Goal: Task Accomplishment & Management: Manage account settings

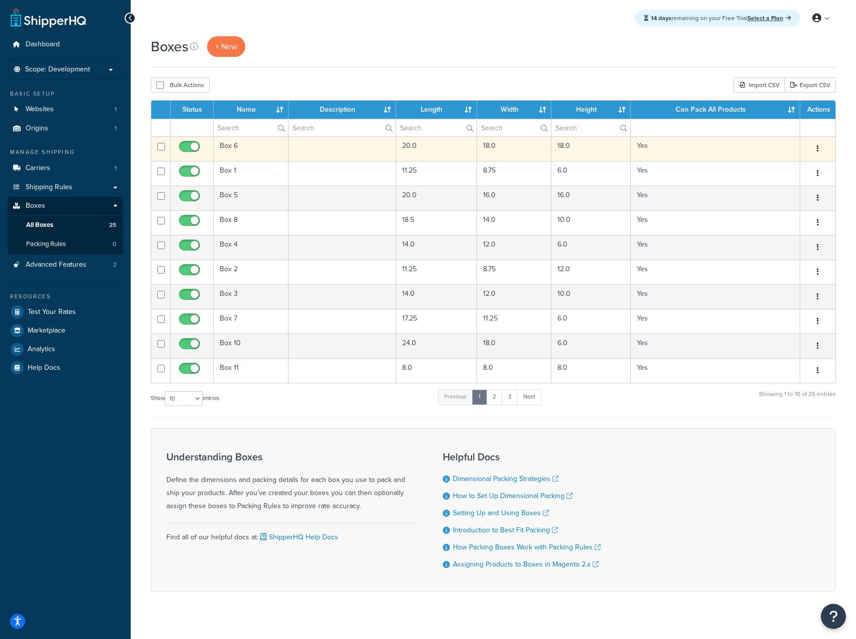
click at [815, 149] on button "button" at bounding box center [818, 149] width 14 height 16
click at [785, 167] on link "Edit" at bounding box center [784, 167] width 79 height 21
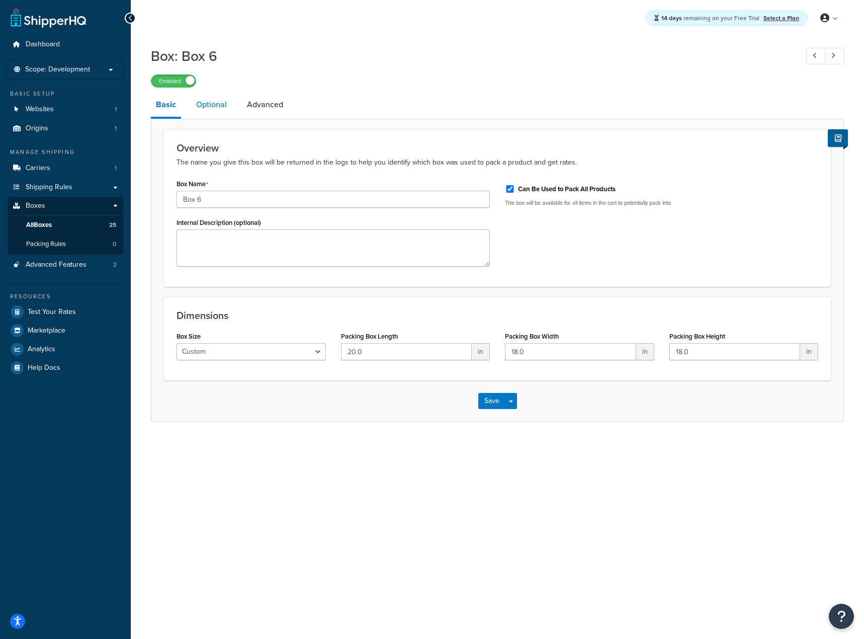
click at [213, 113] on link "Optional" at bounding box center [211, 105] width 41 height 24
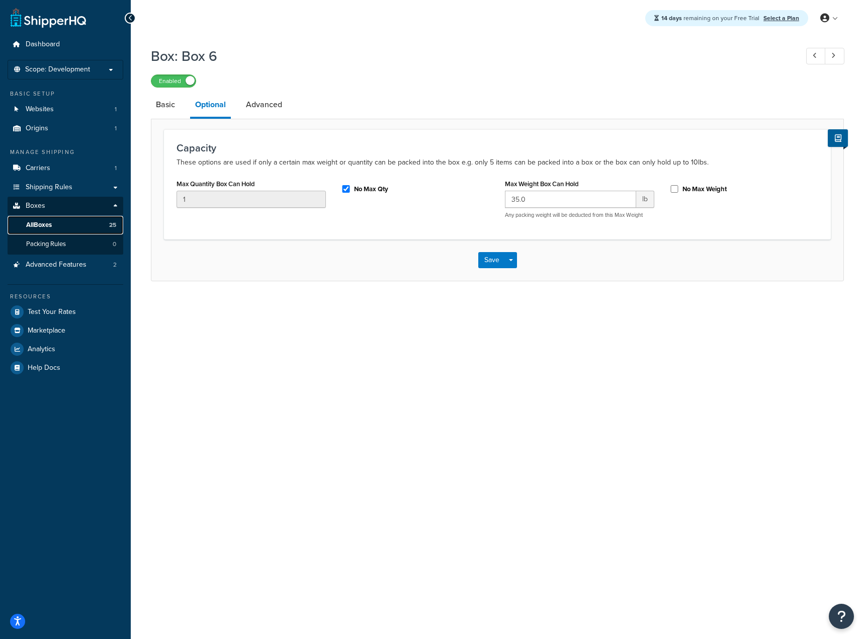
click at [68, 223] on link "All Boxes 25" at bounding box center [66, 225] width 116 height 19
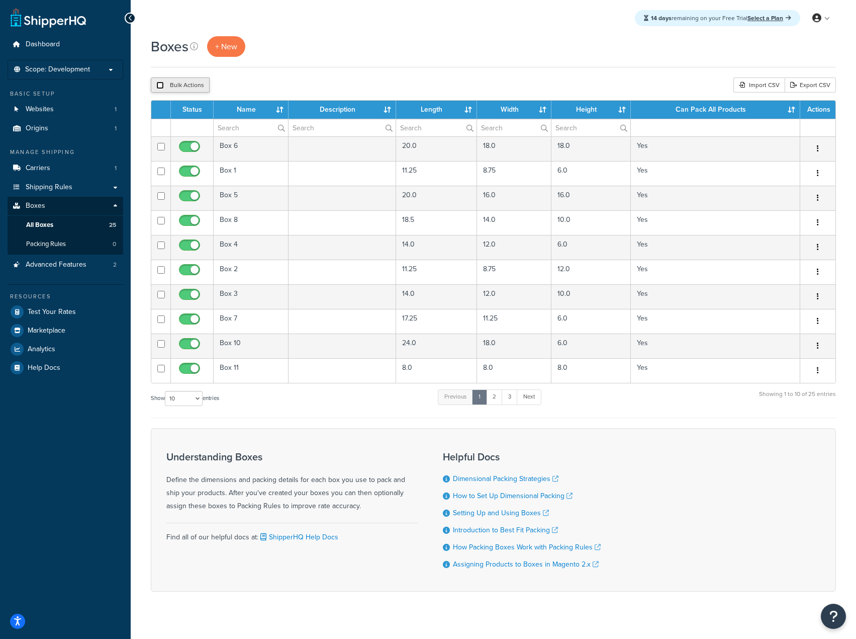
click at [162, 84] on input "checkbox" at bounding box center [160, 85] width 8 height 8
checkbox input "true"
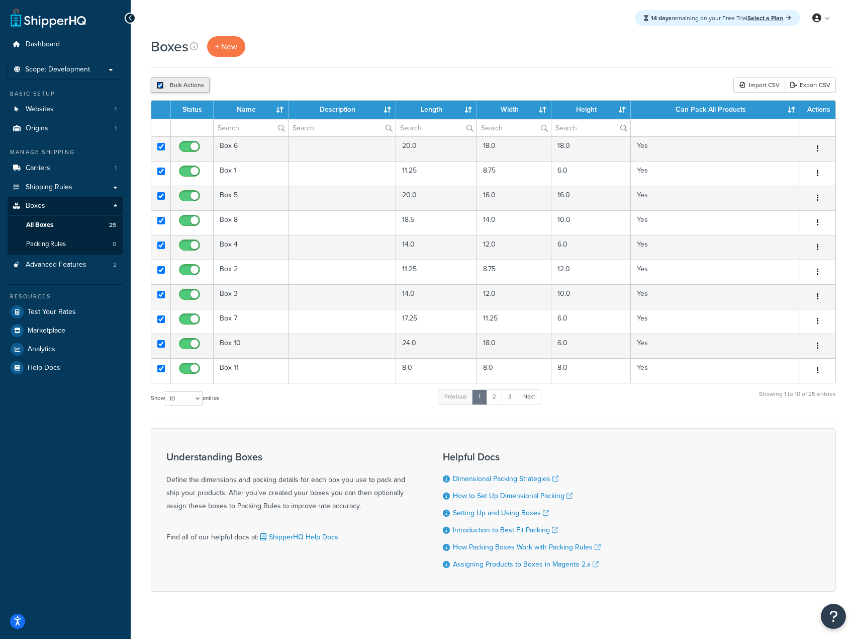
checkbox input "true"
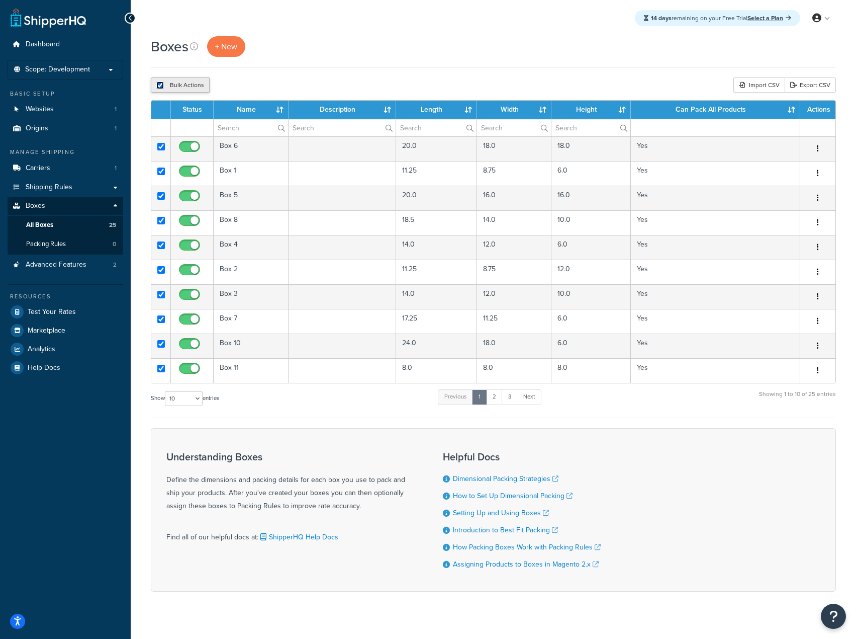
checkbox input "true"
click at [162, 84] on input "checkbox" at bounding box center [160, 85] width 8 height 8
checkbox input "false"
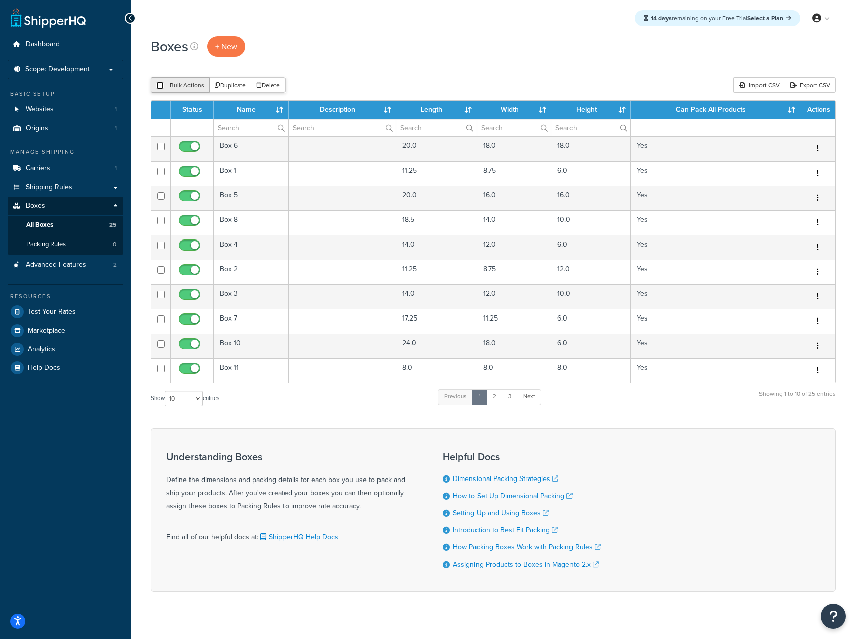
checkbox input "false"
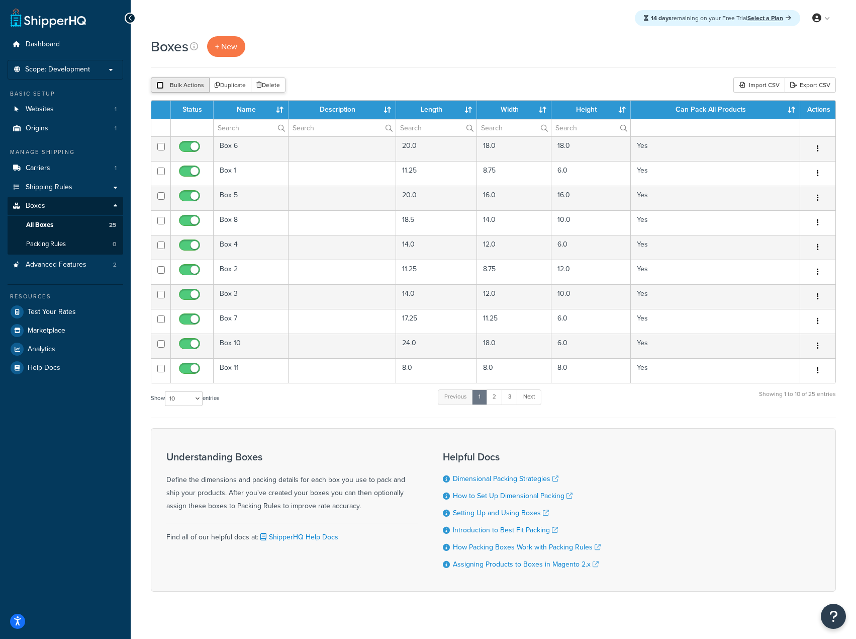
checkbox input "false"
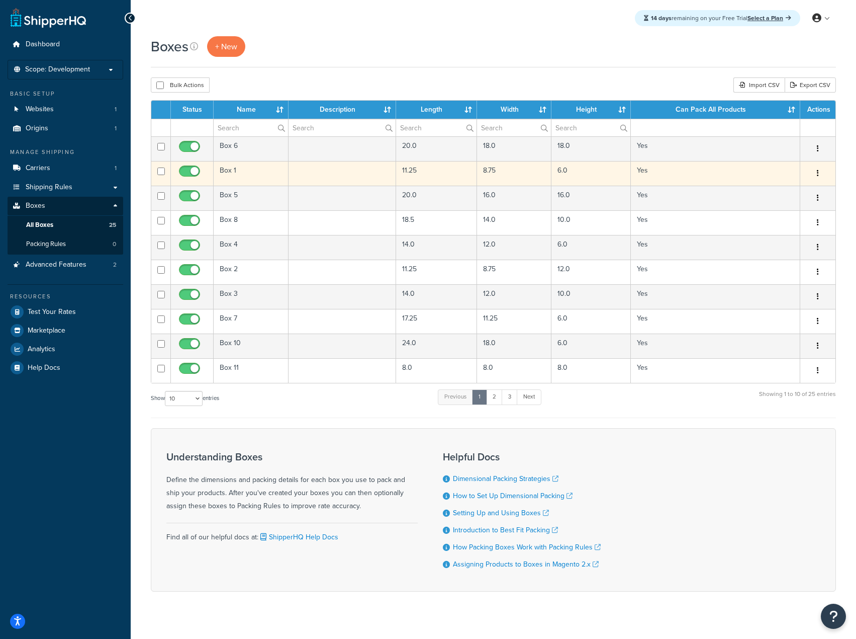
click at [813, 170] on button "button" at bounding box center [818, 173] width 14 height 16
click at [772, 195] on link "Edit" at bounding box center [784, 192] width 79 height 21
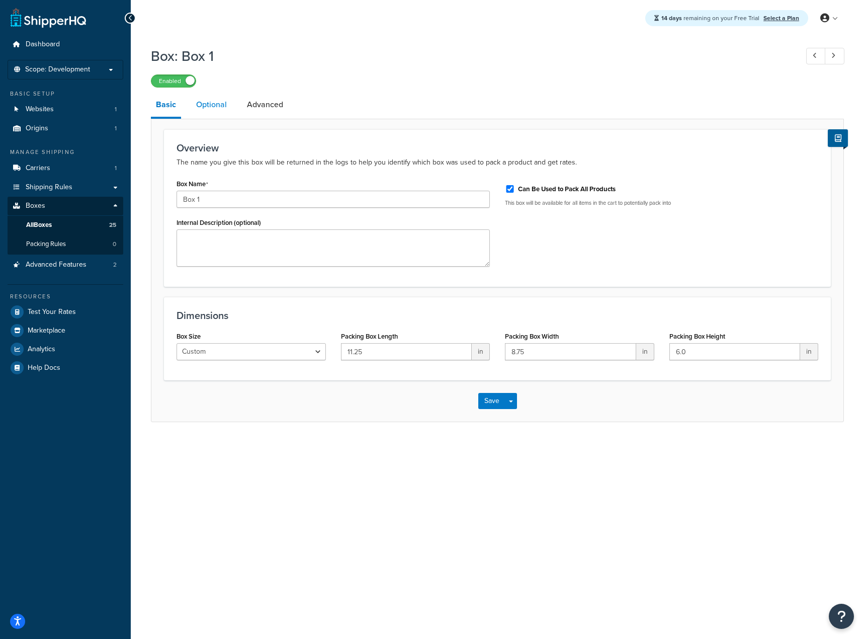
click at [207, 104] on link "Optional" at bounding box center [211, 105] width 41 height 24
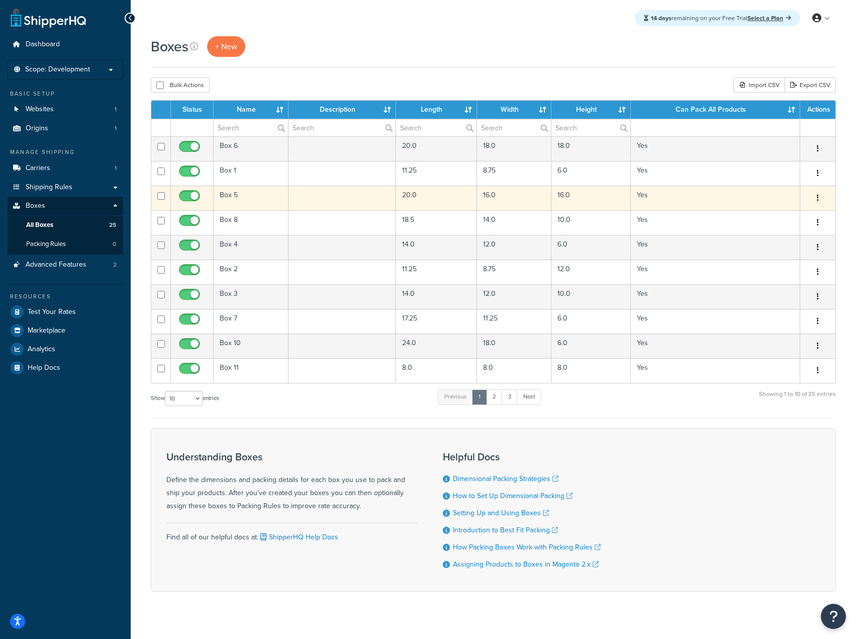
click at [819, 197] on button "button" at bounding box center [818, 198] width 14 height 16
click at [807, 209] on link "Edit" at bounding box center [784, 217] width 79 height 21
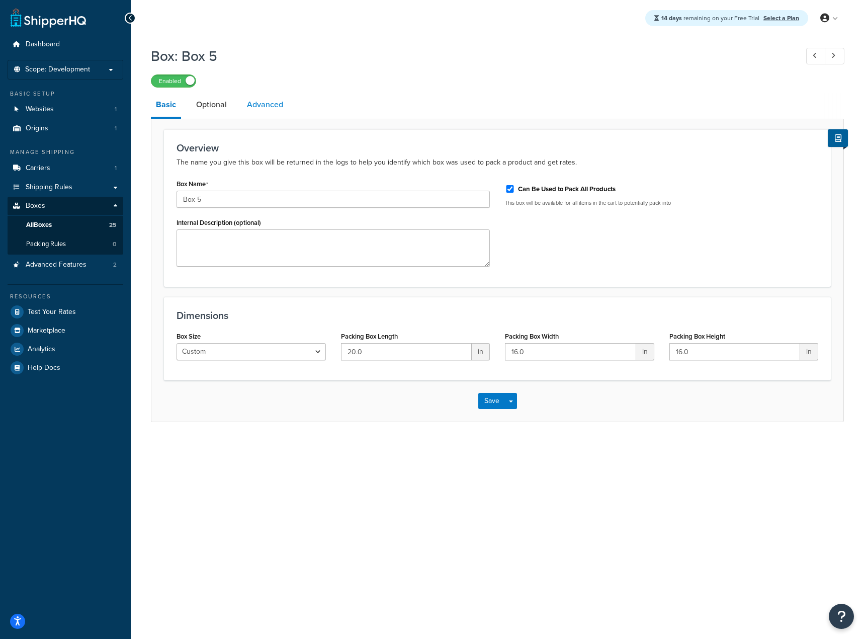
click at [263, 103] on link "Advanced" at bounding box center [265, 105] width 46 height 24
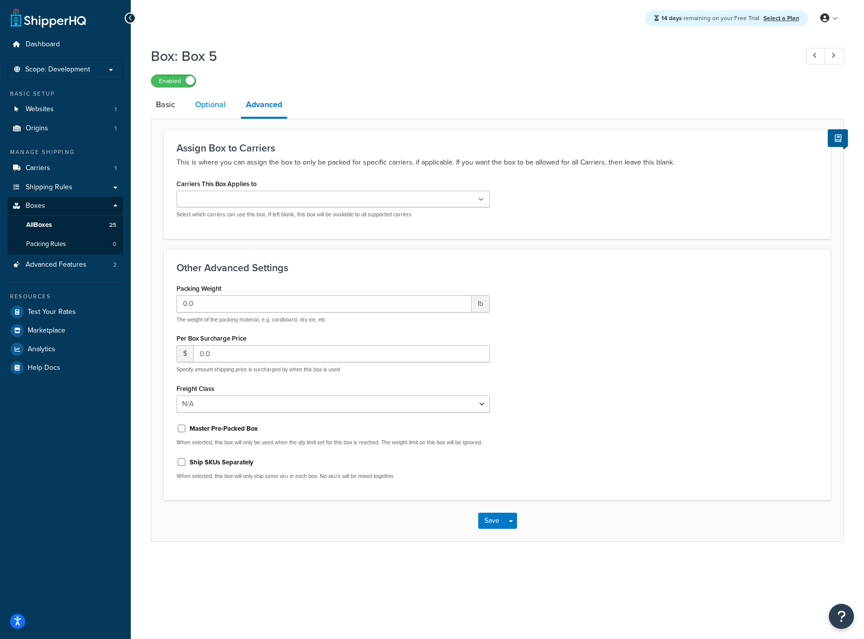
click at [210, 105] on link "Optional" at bounding box center [210, 105] width 41 height 24
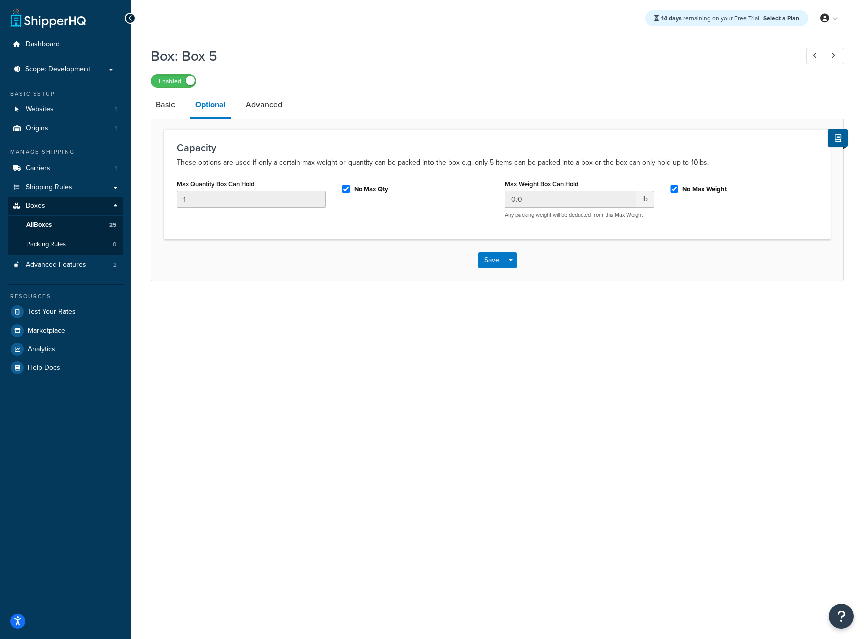
drag, startPoint x: 676, startPoint y: 185, endPoint x: 678, endPoint y: 179, distance: 6.1
click at [677, 185] on div "No Max Weight" at bounding box center [743, 187] width 149 height 15
click at [672, 189] on input "No Max Weight" at bounding box center [674, 189] width 10 height 8
checkbox input "false"
click at [586, 205] on input "0.0" at bounding box center [570, 199] width 131 height 17
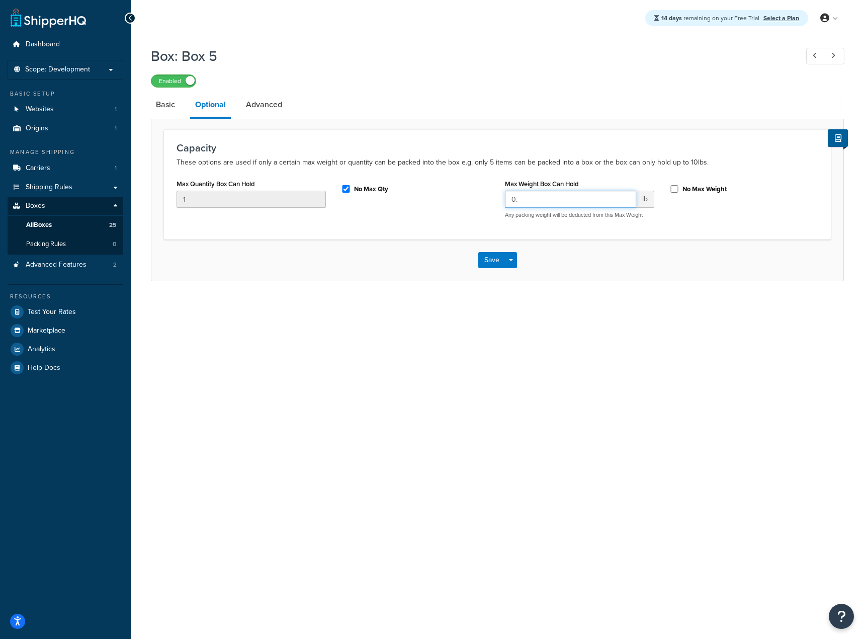
type input "0"
type input "35"
click at [496, 261] on button "Save" at bounding box center [491, 260] width 27 height 16
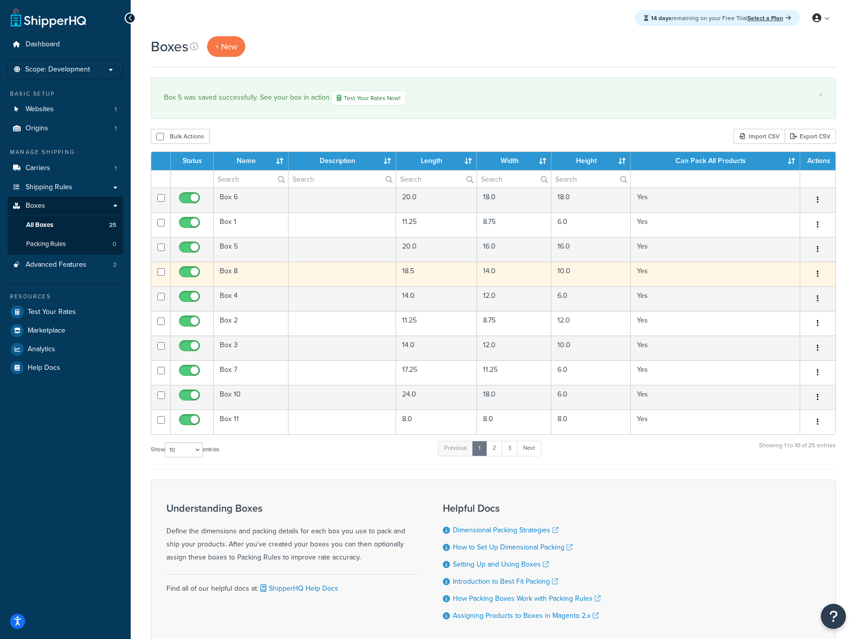
click at [813, 272] on button "button" at bounding box center [818, 274] width 14 height 16
click at [786, 290] on link "Edit" at bounding box center [784, 293] width 79 height 21
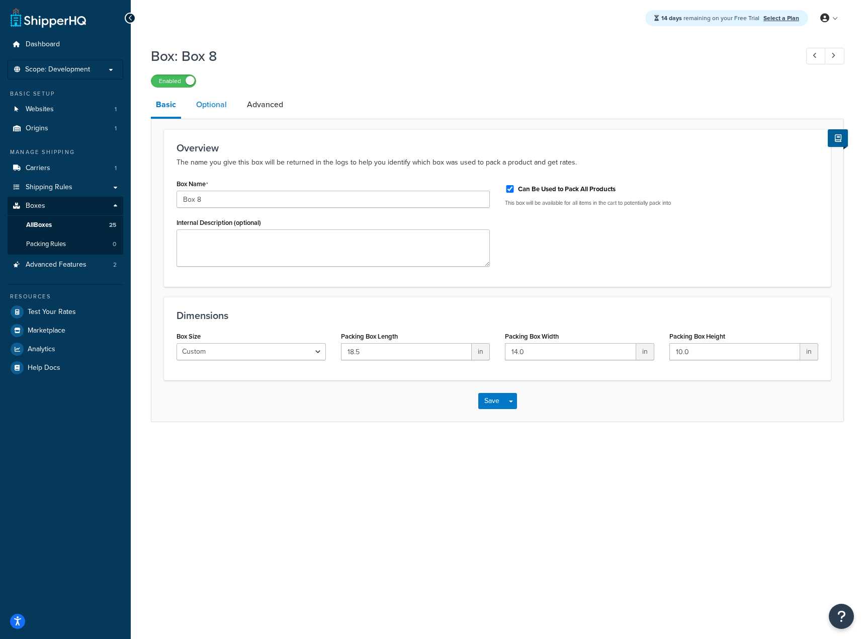
click at [224, 106] on link "Optional" at bounding box center [211, 105] width 41 height 24
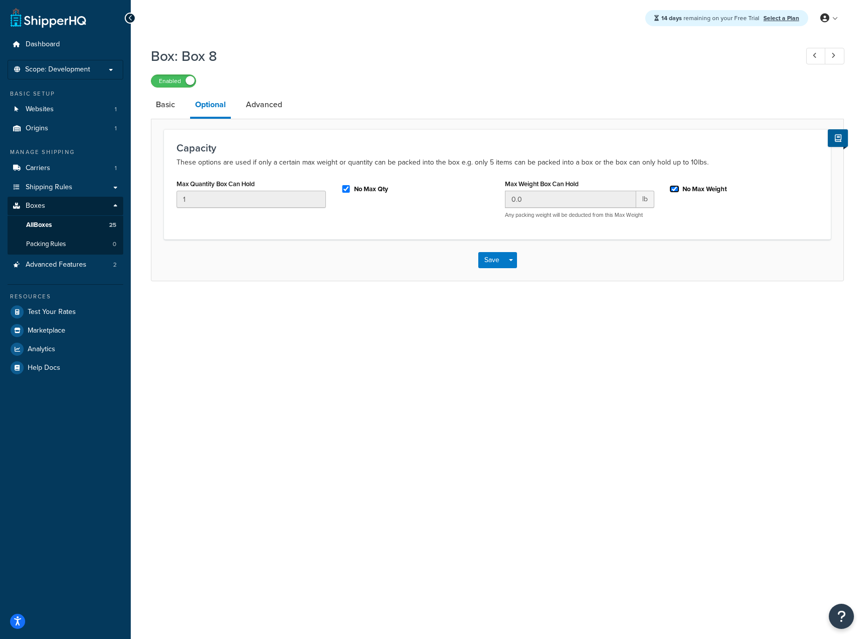
click at [670, 189] on input "No Max Weight" at bounding box center [674, 189] width 10 height 8
checkbox input "false"
drag, startPoint x: 578, startPoint y: 207, endPoint x: 456, endPoint y: 192, distance: 123.6
click at [458, 193] on div "Max Quantity Box Can Hold 1 No Max Qty Max Weight Box Can Hold 0.0 lb Any packi…" at bounding box center [497, 201] width 657 height 50
type input "35"
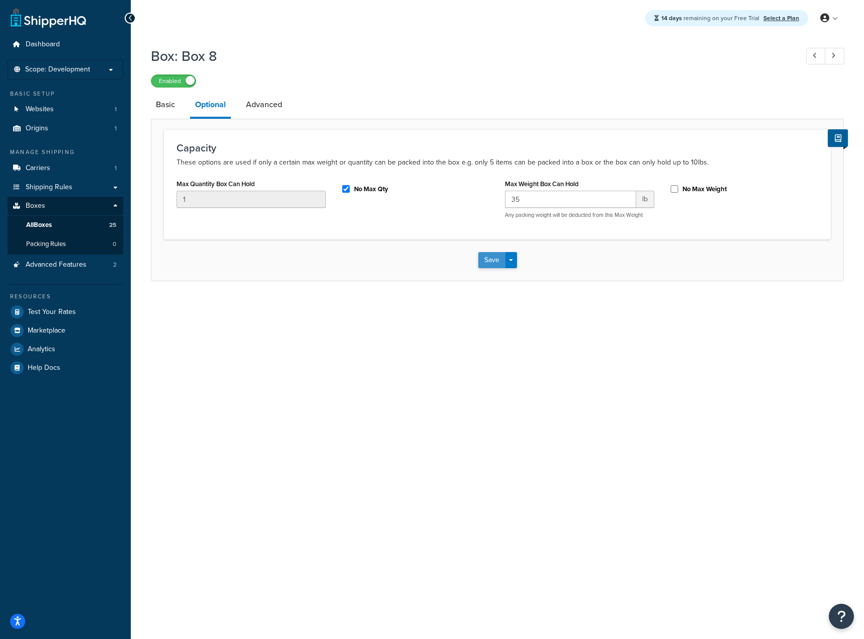
click at [483, 265] on button "Save" at bounding box center [491, 260] width 27 height 16
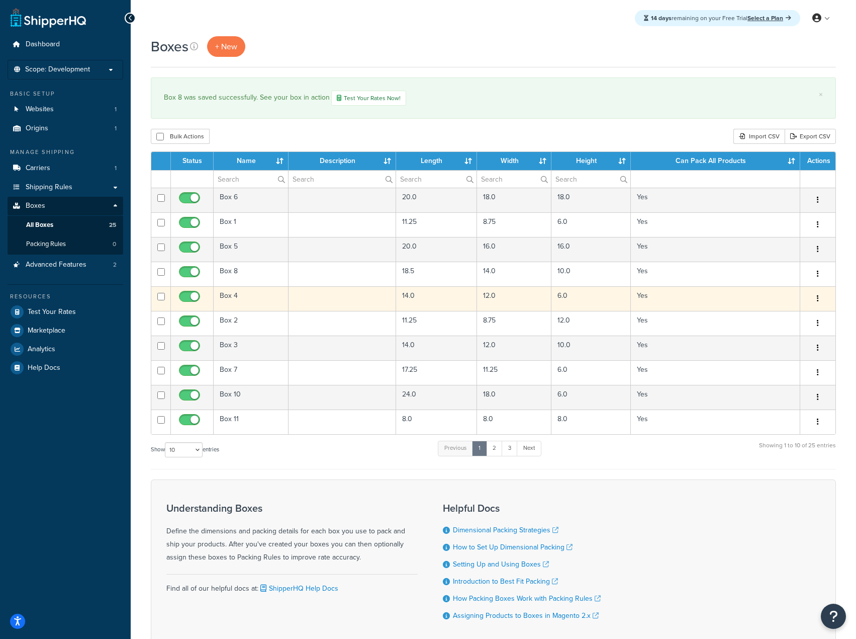
click at [820, 298] on button "button" at bounding box center [818, 299] width 14 height 16
click at [778, 321] on link "Edit" at bounding box center [784, 317] width 79 height 21
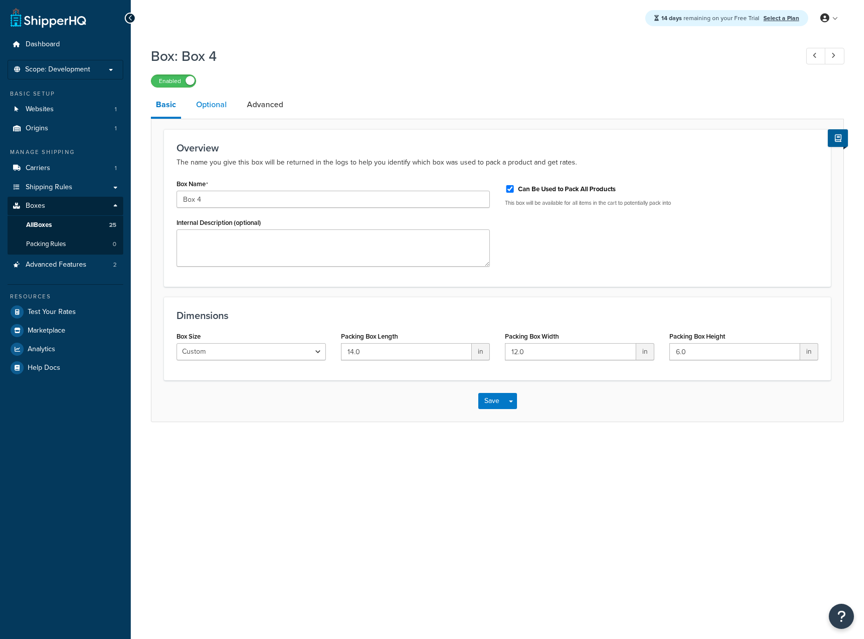
click at [220, 100] on link "Optional" at bounding box center [211, 105] width 41 height 24
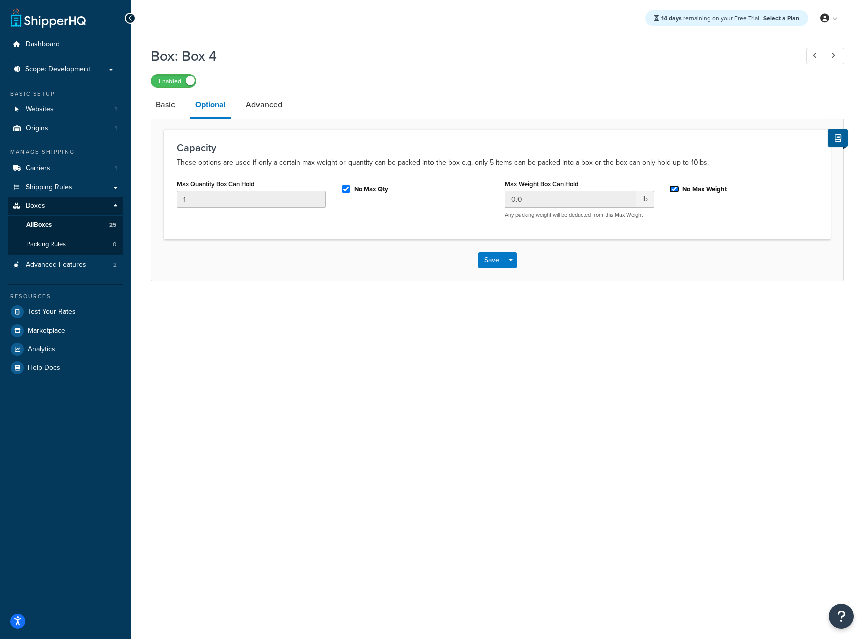
click at [673, 189] on input "No Max Weight" at bounding box center [674, 189] width 10 height 8
checkbox input "false"
drag, startPoint x: 586, startPoint y: 200, endPoint x: 441, endPoint y: 194, distance: 144.9
click at [443, 195] on div "Max Quantity Box Can Hold 1 No Max Qty Max Weight Box Can Hold 0.0 lb Any packi…" at bounding box center [497, 201] width 657 height 50
type input "35"
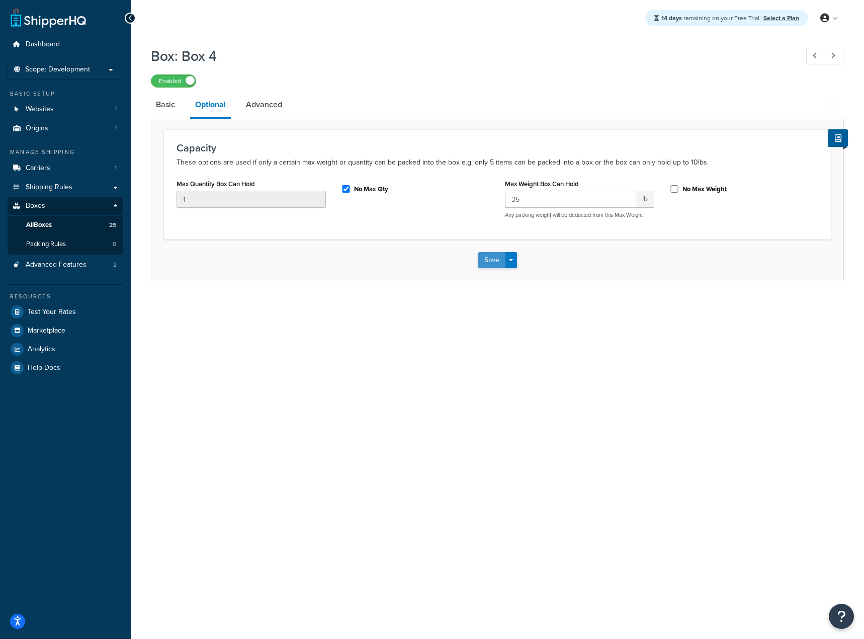
click at [490, 260] on button "Save" at bounding box center [491, 260] width 27 height 16
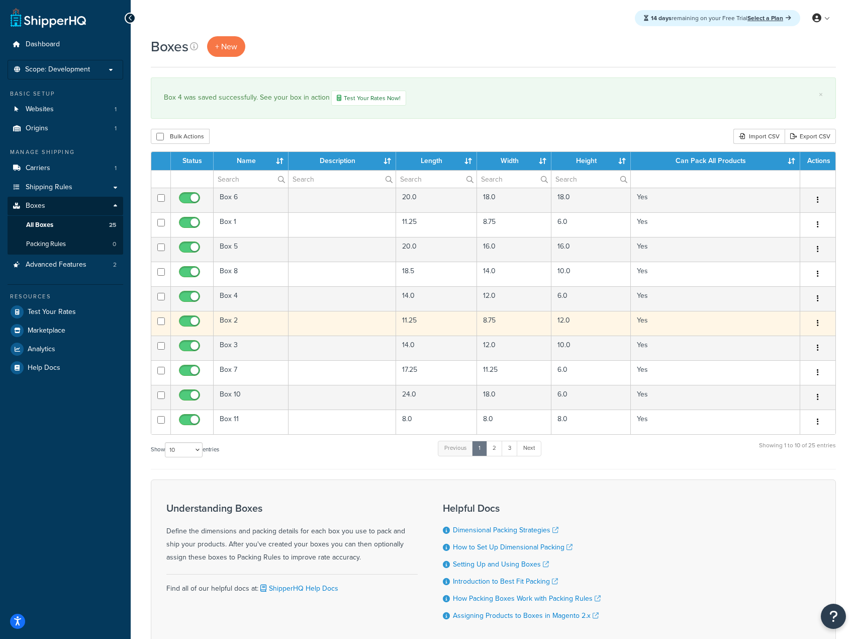
click at [819, 322] on button "button" at bounding box center [818, 323] width 14 height 16
click at [761, 336] on link "Edit" at bounding box center [784, 342] width 79 height 21
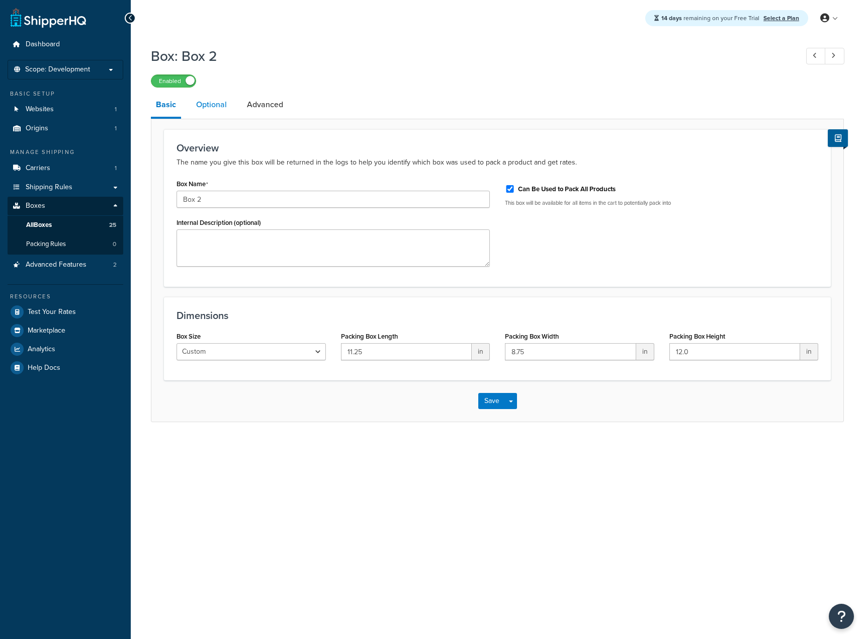
click at [206, 107] on link "Optional" at bounding box center [211, 105] width 41 height 24
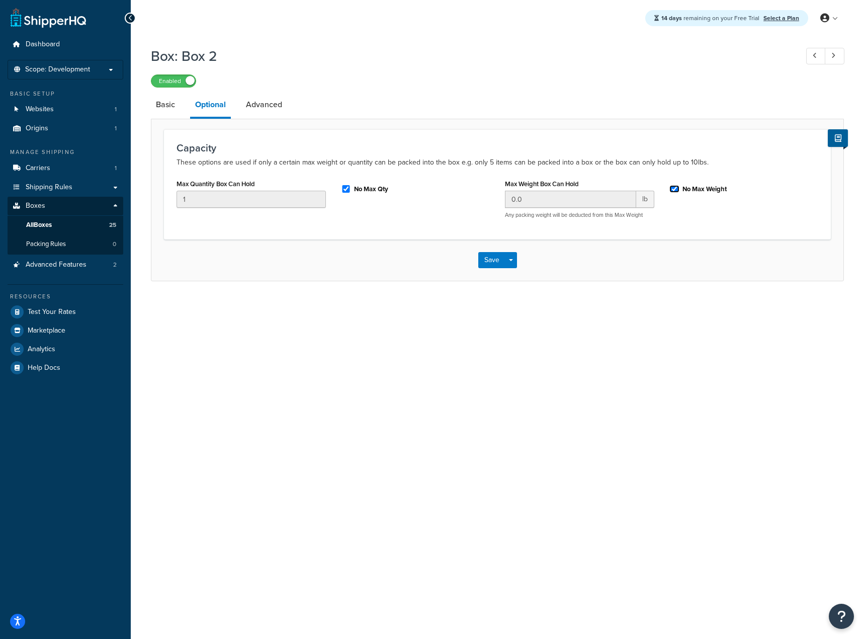
click at [672, 193] on input "No Max Weight" at bounding box center [674, 189] width 10 height 8
checkbox input "false"
drag, startPoint x: 581, startPoint y: 200, endPoint x: 474, endPoint y: 210, distance: 107.1
click at [474, 210] on div "Max Quantity Box Can Hold 1 No Max Qty Max Weight Box Can Hold 0.0 lb Any packi…" at bounding box center [497, 201] width 657 height 50
type input "35"
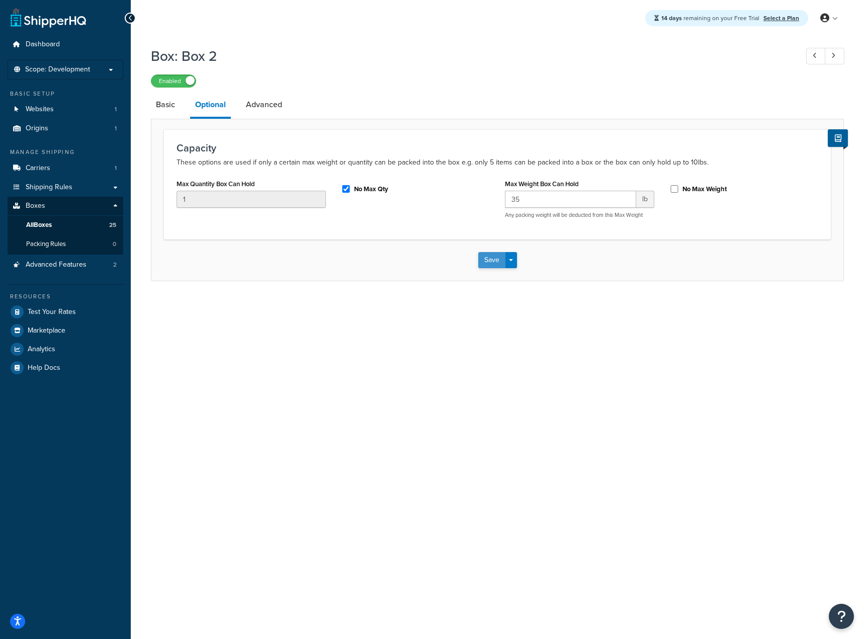
click at [493, 255] on button "Save" at bounding box center [491, 260] width 27 height 16
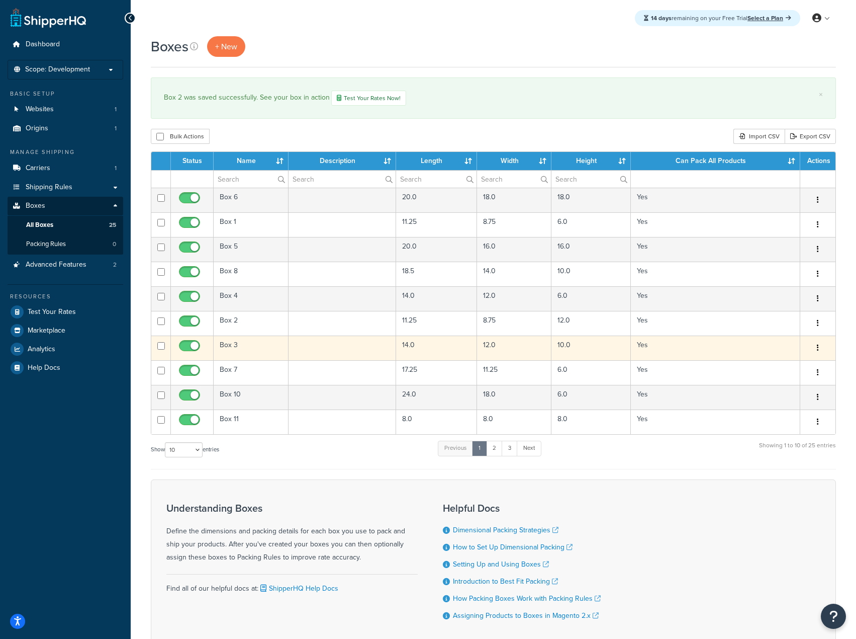
click at [819, 348] on button "button" at bounding box center [818, 348] width 14 height 16
click at [781, 363] on link "Edit" at bounding box center [784, 366] width 79 height 21
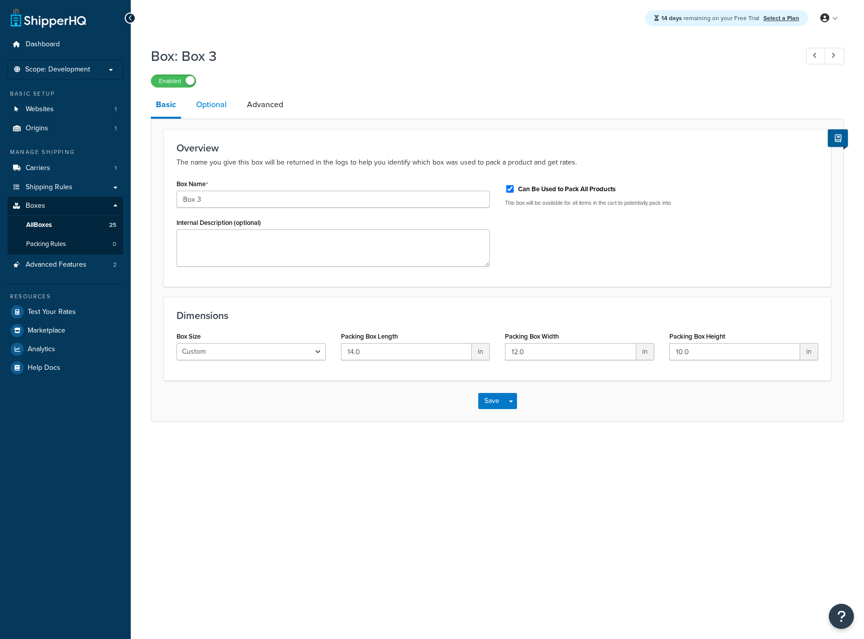
click at [203, 105] on link "Optional" at bounding box center [211, 105] width 41 height 24
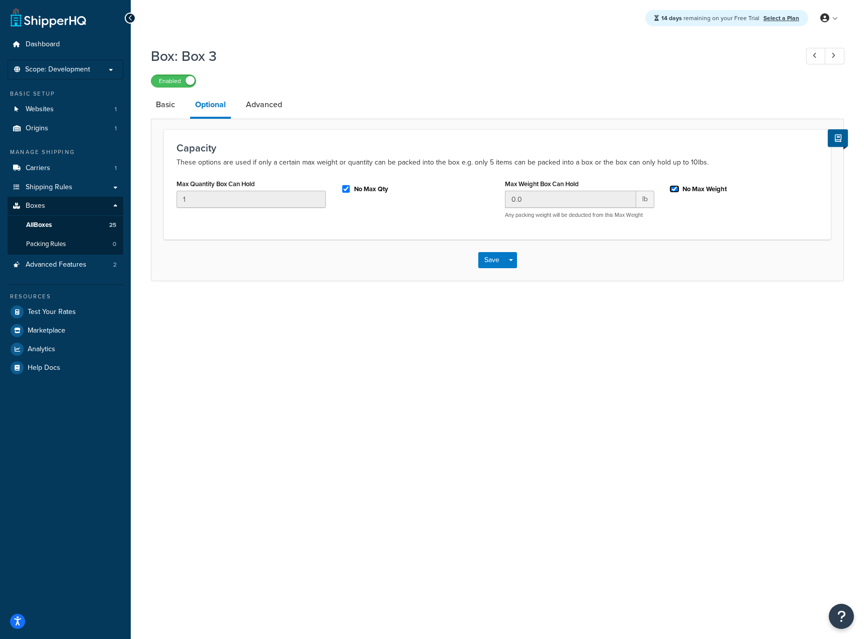
drag, startPoint x: 677, startPoint y: 189, endPoint x: 670, endPoint y: 189, distance: 7.1
click at [675, 189] on input "No Max Weight" at bounding box center [674, 189] width 10 height 8
checkbox input "false"
drag, startPoint x: 439, startPoint y: 201, endPoint x: 380, endPoint y: 205, distance: 60.0
click at [378, 204] on div "Max Quantity Box Can Hold 1 No Max Qty Max Weight Box Can Hold 0.0 lb Any packi…" at bounding box center [497, 201] width 657 height 50
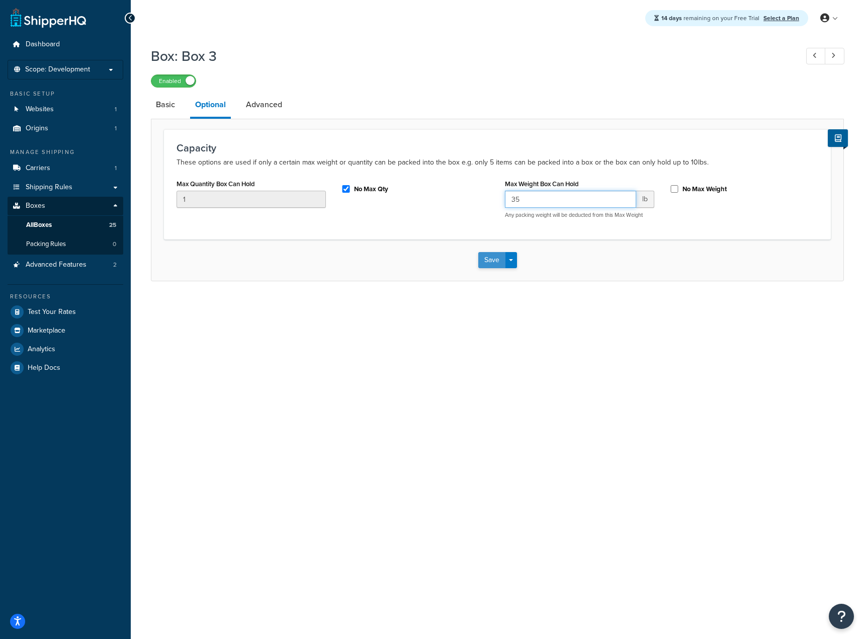
type input "35"
click at [486, 260] on button "Save" at bounding box center [491, 260] width 27 height 16
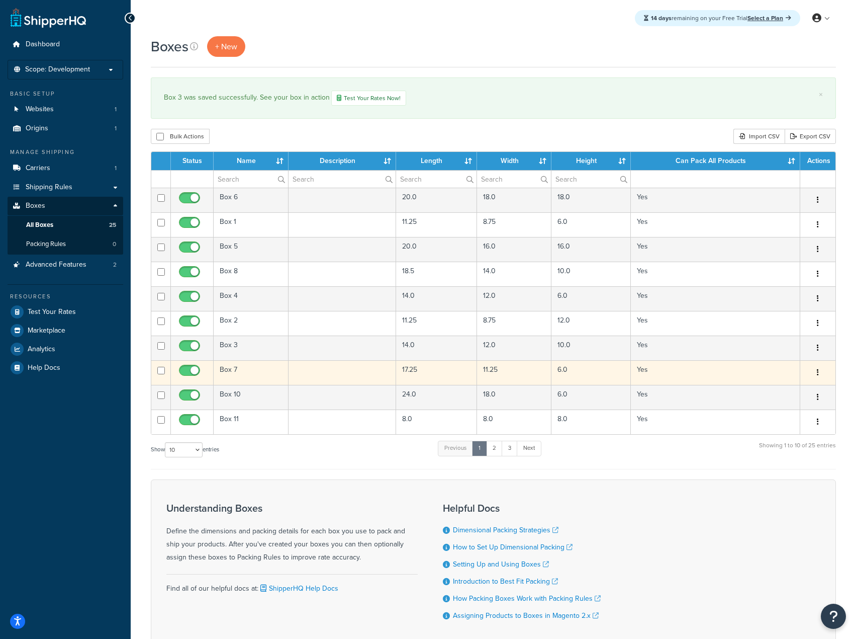
click at [812, 370] on button "button" at bounding box center [818, 373] width 14 height 16
click at [789, 391] on link "Edit" at bounding box center [784, 391] width 79 height 21
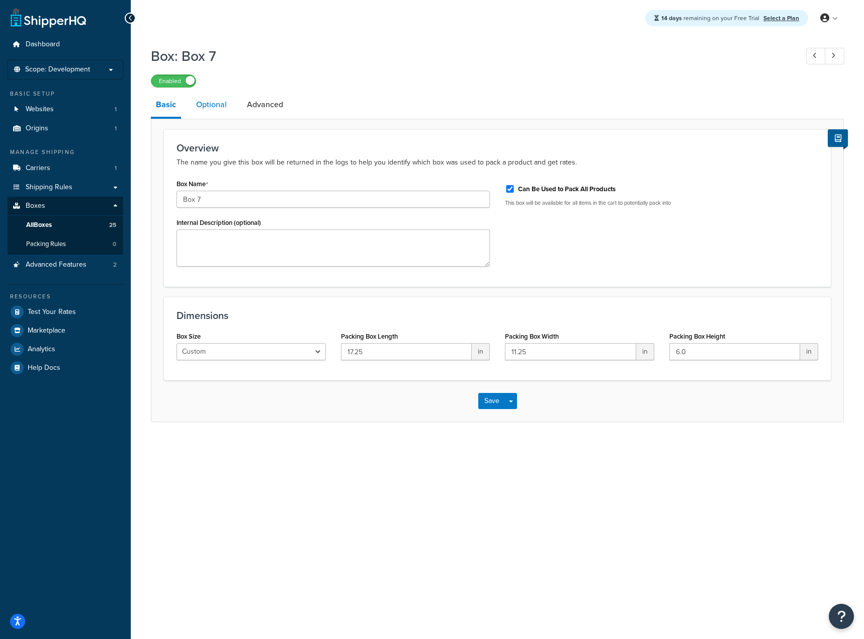
click at [210, 112] on link "Optional" at bounding box center [211, 105] width 41 height 24
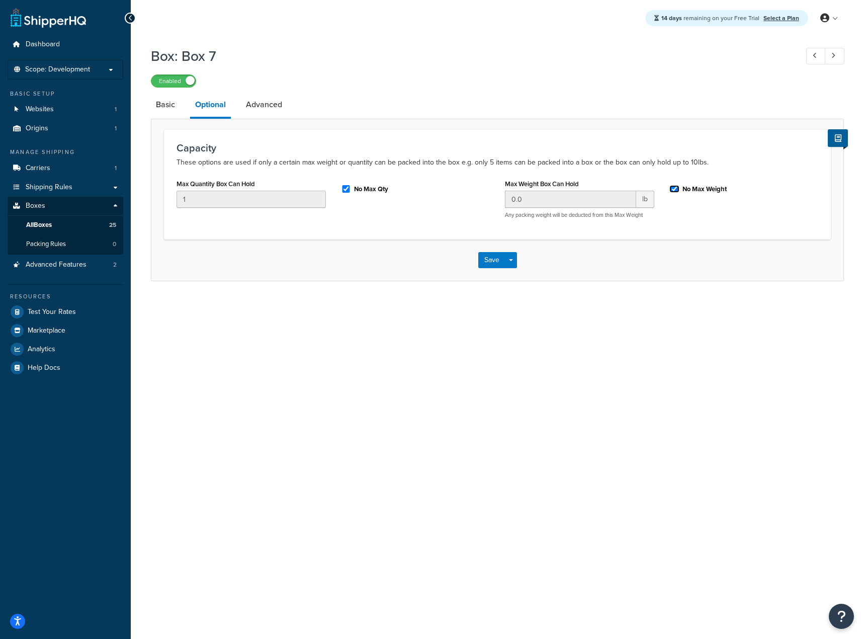
click at [672, 188] on input "No Max Weight" at bounding box center [674, 189] width 10 height 8
checkbox input "false"
drag, startPoint x: 461, startPoint y: 213, endPoint x: 438, endPoint y: 215, distance: 23.3
click at [434, 210] on div "Max Quantity Box Can Hold 1 No Max Qty Max Weight Box Can Hold 0.0 lb Any packi…" at bounding box center [497, 201] width 657 height 50
type input "35"
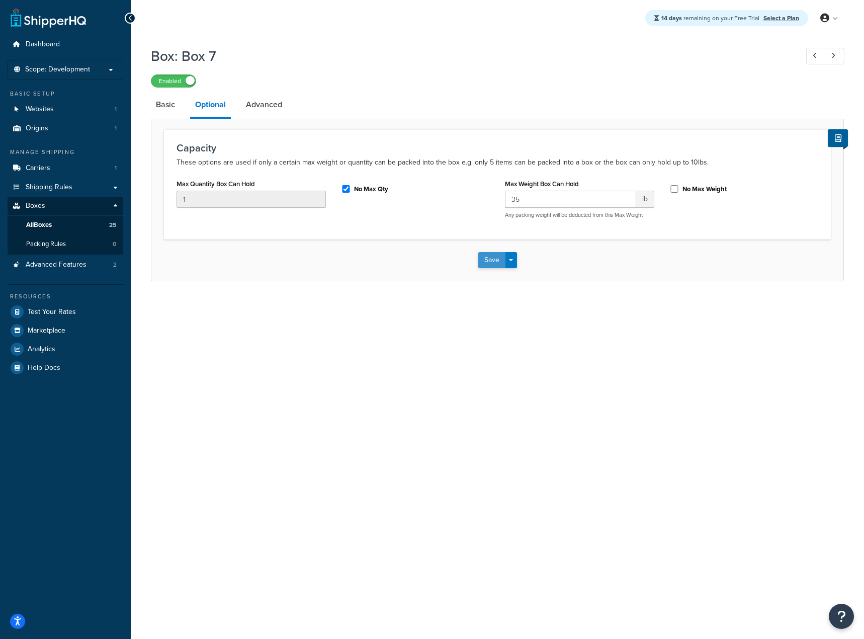
click at [482, 263] on button "Save" at bounding box center [491, 260] width 27 height 16
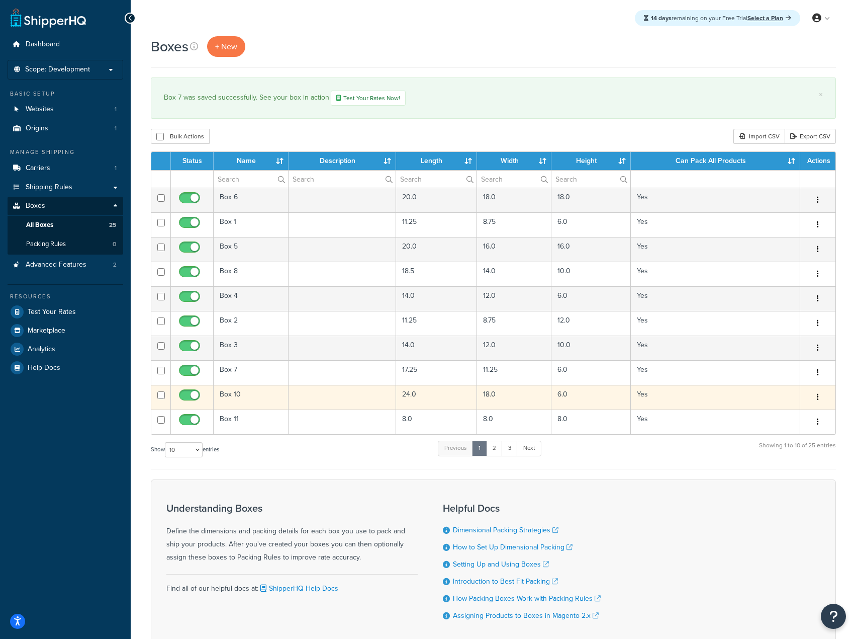
click at [815, 392] on button "button" at bounding box center [818, 397] width 14 height 16
click at [771, 416] on link "Edit" at bounding box center [784, 416] width 79 height 21
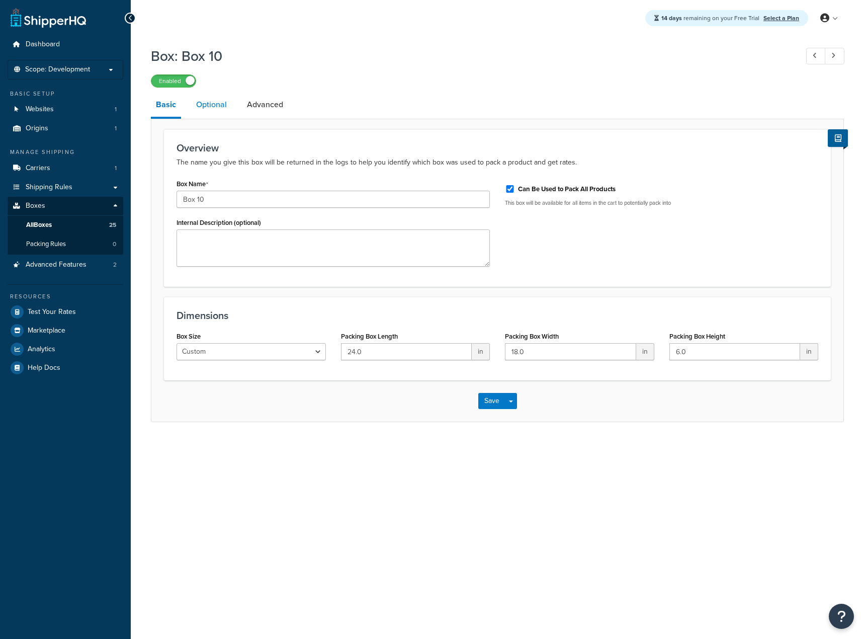
click at [211, 110] on link "Optional" at bounding box center [211, 105] width 41 height 24
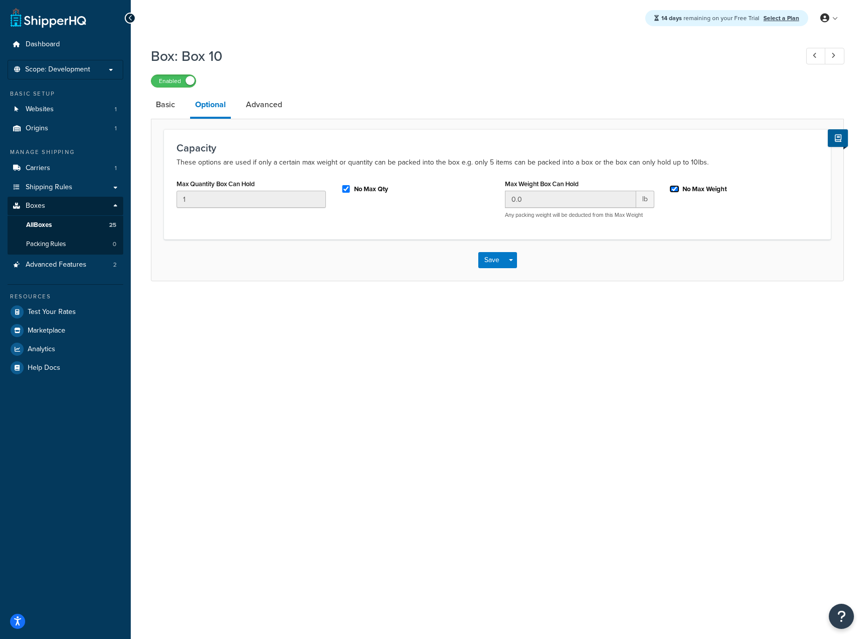
click at [672, 191] on input "No Max Weight" at bounding box center [674, 189] width 10 height 8
checkbox input "false"
drag, startPoint x: 562, startPoint y: 209, endPoint x: 440, endPoint y: 196, distance: 121.9
click at [442, 196] on div "Max Quantity Box Can Hold 1 No Max Qty Max Weight Box Can Hold 0.0 lb Any packi…" at bounding box center [497, 201] width 657 height 50
type input "35"
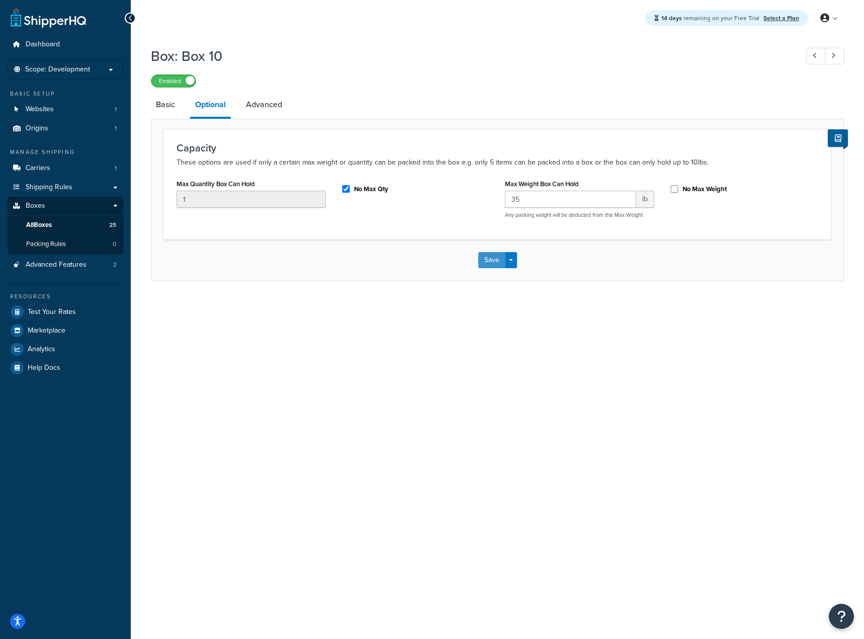
click at [494, 258] on button "Save" at bounding box center [491, 260] width 27 height 16
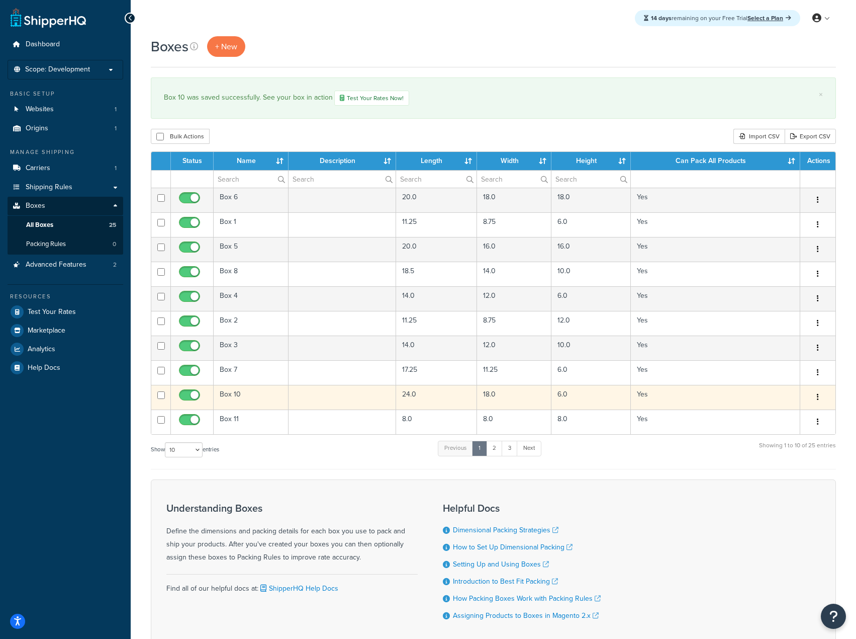
click at [815, 398] on button "button" at bounding box center [818, 397] width 14 height 16
click at [769, 421] on link "Edit" at bounding box center [784, 416] width 79 height 21
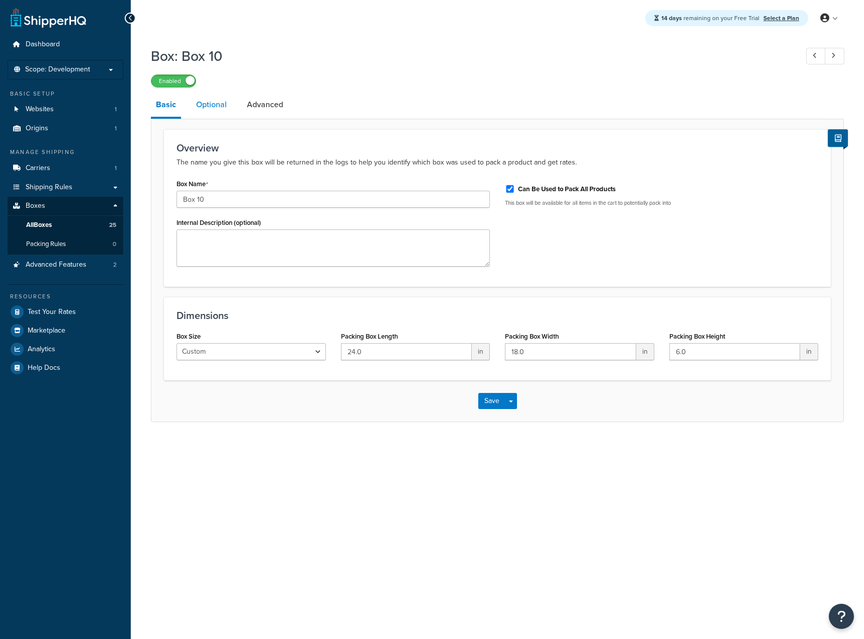
click at [214, 106] on link "Optional" at bounding box center [211, 105] width 41 height 24
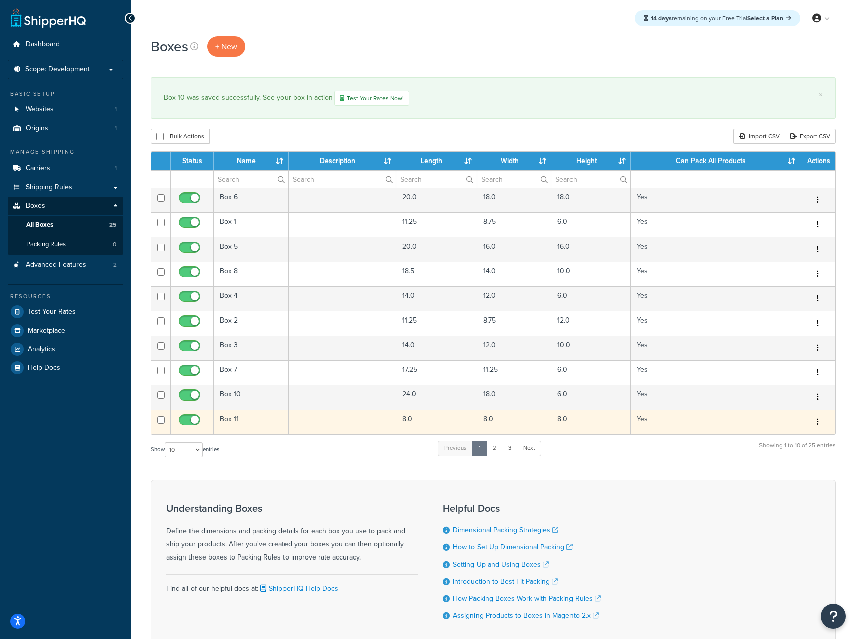
click at [817, 422] on icon "button" at bounding box center [818, 421] width 2 height 7
click at [789, 435] on link "Edit" at bounding box center [784, 440] width 79 height 21
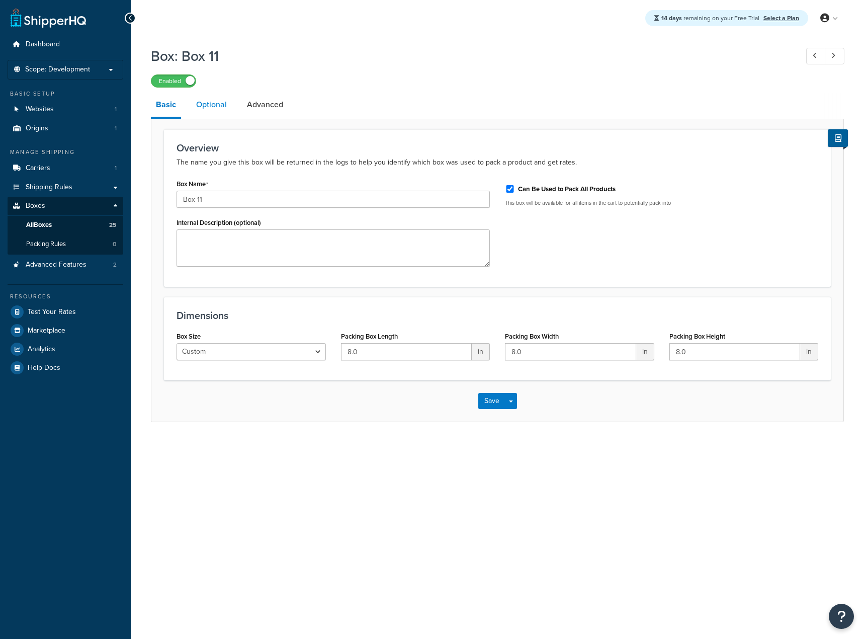
click at [203, 107] on link "Optional" at bounding box center [211, 105] width 41 height 24
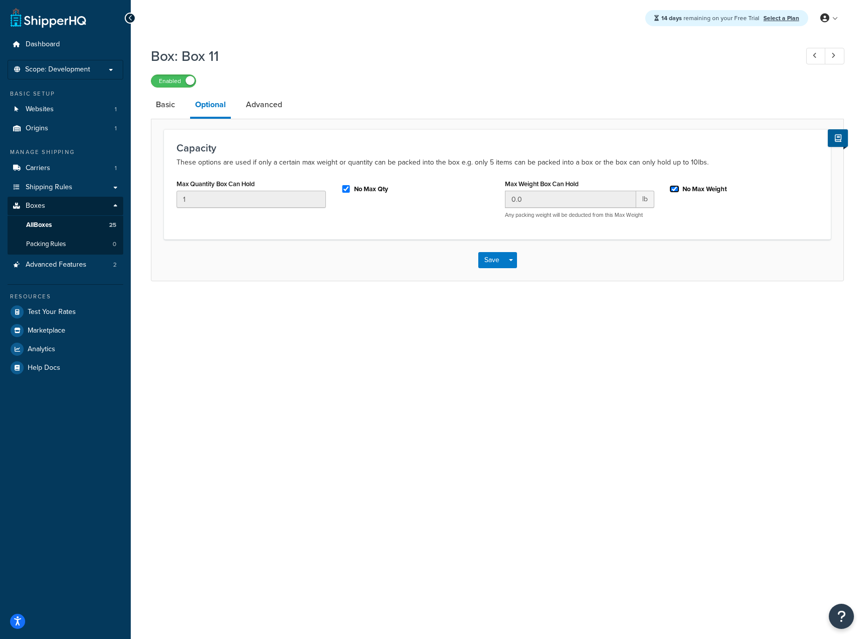
click at [670, 188] on input "No Max Weight" at bounding box center [674, 189] width 10 height 8
checkbox input "false"
drag, startPoint x: 593, startPoint y: 191, endPoint x: 374, endPoint y: 191, distance: 219.2
click at [374, 191] on div "Max Quantity Box Can Hold 1 No Max Qty Max Weight Box Can Hold 0.0 lb Any packi…" at bounding box center [497, 201] width 657 height 50
click at [528, 208] on input "0.0" at bounding box center [570, 199] width 131 height 17
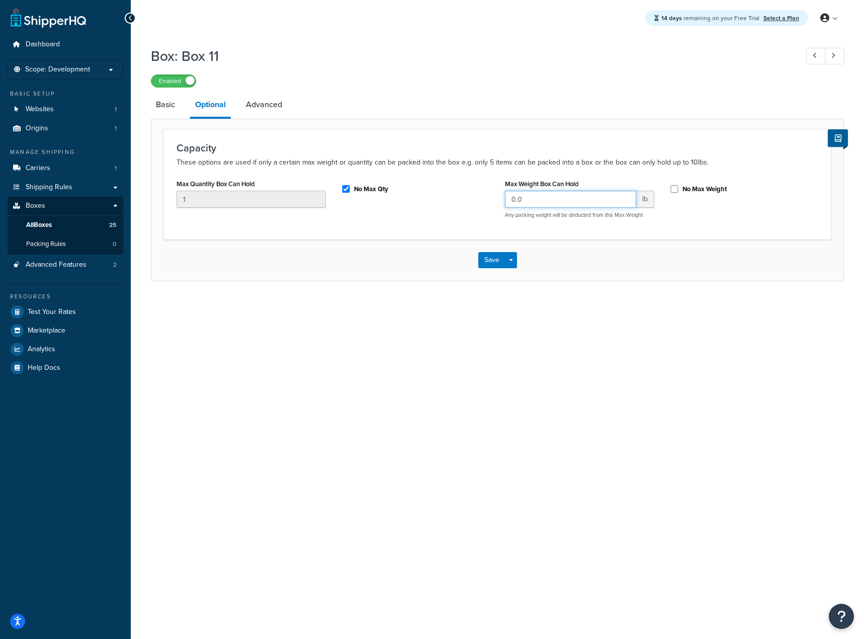
drag, startPoint x: 526, startPoint y: 202, endPoint x: 454, endPoint y: 205, distance: 72.5
click at [454, 206] on div "Max Quantity Box Can Hold 1 No Max Qty Max Weight Box Can Hold 0.0 lb Any packi…" at bounding box center [497, 201] width 657 height 50
type input "35"
click at [482, 256] on button "Save" at bounding box center [491, 260] width 27 height 16
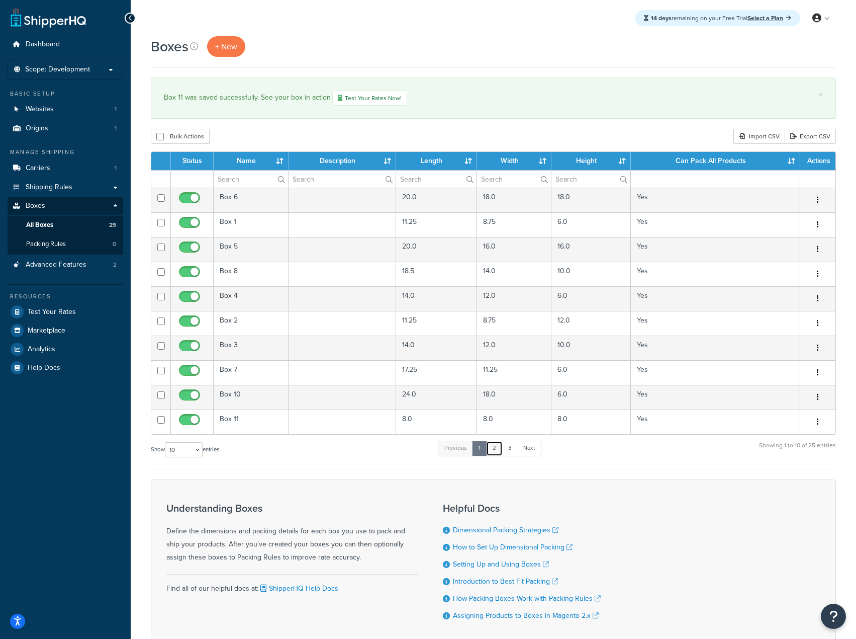
click at [497, 455] on link "2" at bounding box center [494, 447] width 17 height 15
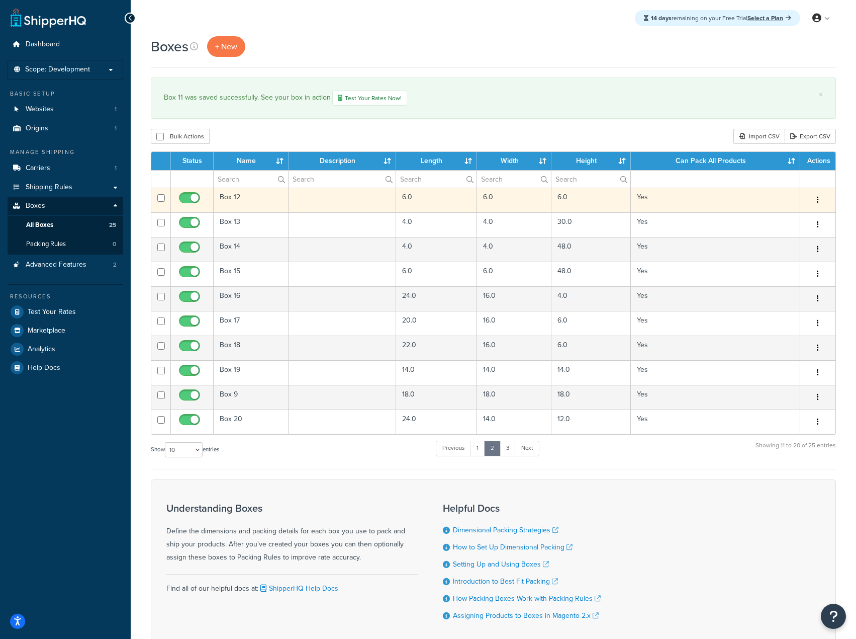
click at [825, 199] on button "button" at bounding box center [818, 200] width 14 height 16
click at [792, 214] on link "Edit" at bounding box center [784, 219] width 79 height 21
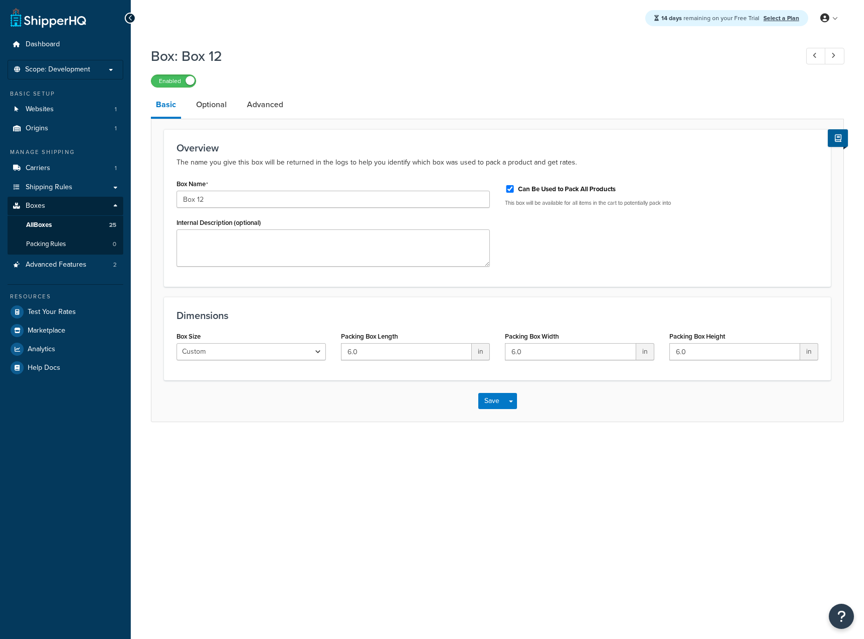
click at [217, 105] on link "Optional" at bounding box center [211, 105] width 41 height 24
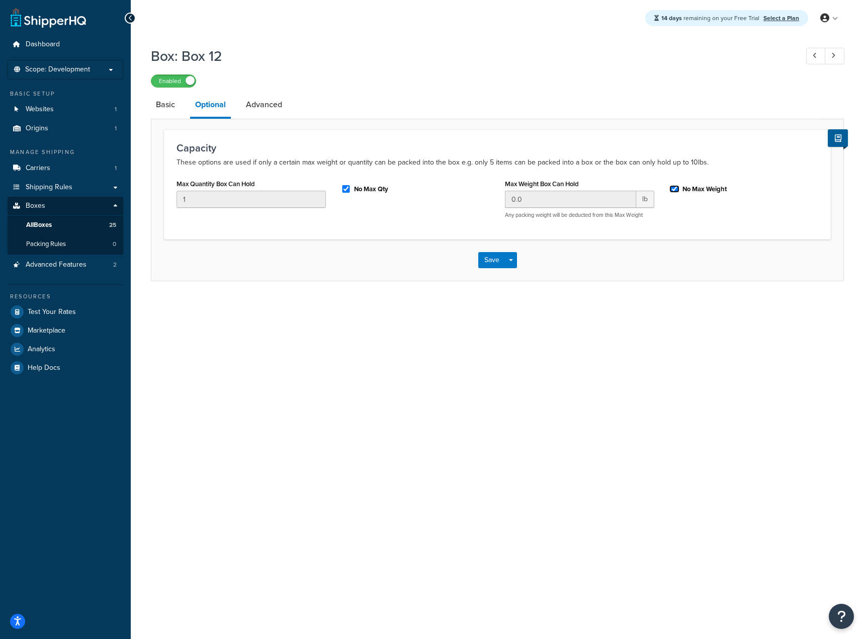
click at [670, 188] on input "No Max Weight" at bounding box center [674, 189] width 10 height 8
checkbox input "false"
drag, startPoint x: 561, startPoint y: 203, endPoint x: 450, endPoint y: 204, distance: 110.6
click at [453, 207] on div "Max Quantity Box Can Hold 1 No Max Qty Max Weight Box Can Hold 0.0 lb Any packi…" at bounding box center [497, 201] width 657 height 50
type input "35"
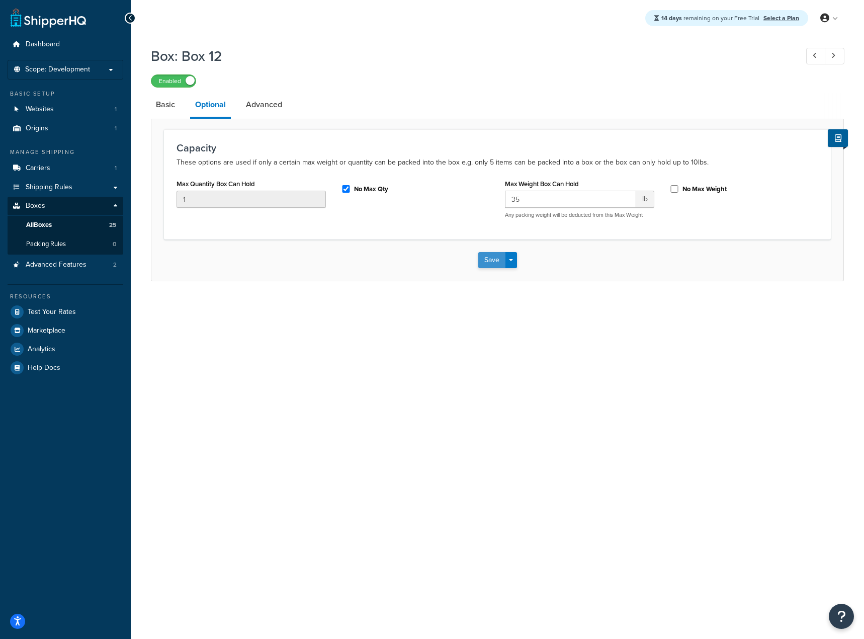
click at [492, 263] on button "Save" at bounding box center [491, 260] width 27 height 16
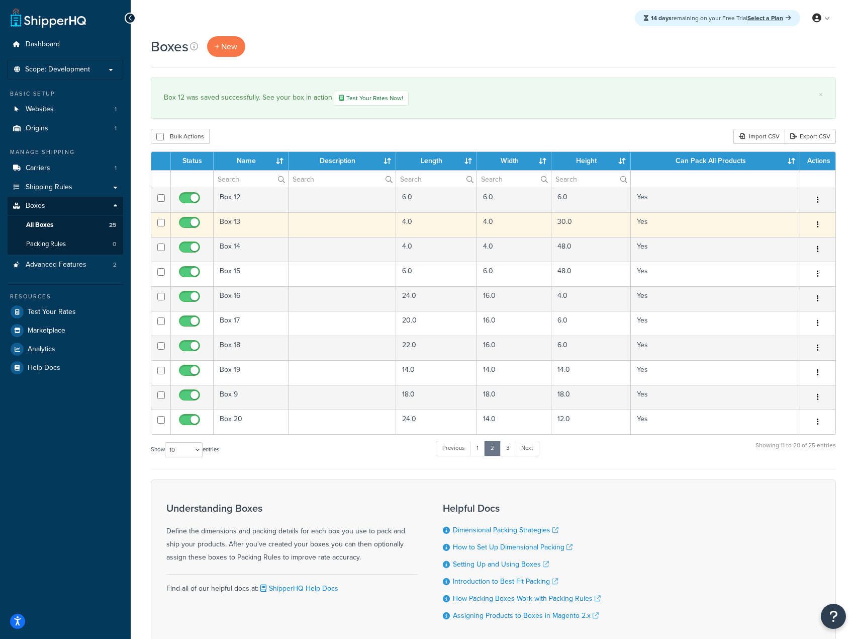
click at [812, 228] on button "button" at bounding box center [818, 225] width 14 height 16
click at [786, 242] on link "Edit" at bounding box center [784, 243] width 79 height 21
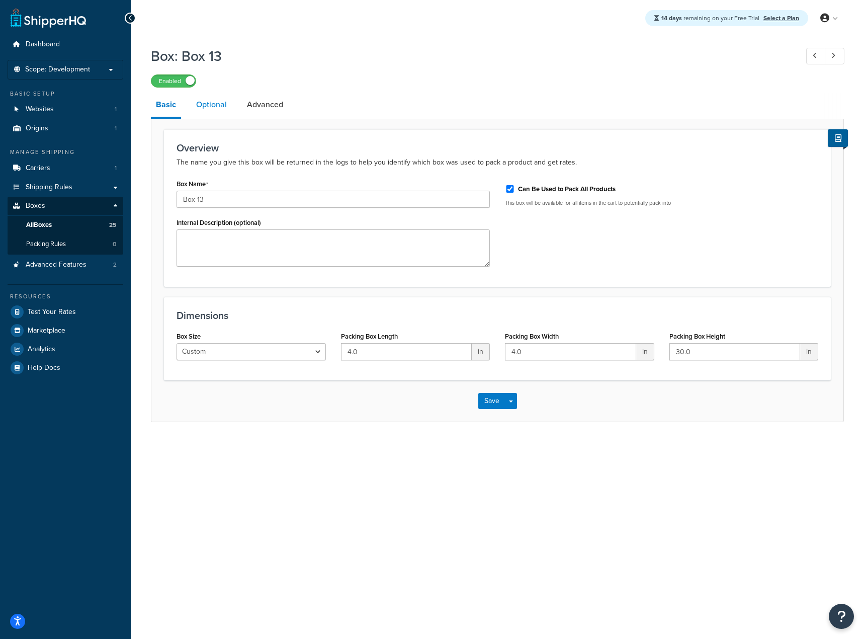
drag, startPoint x: 196, startPoint y: 106, endPoint x: 202, endPoint y: 108, distance: 6.4
click at [197, 106] on link "Optional" at bounding box center [211, 105] width 41 height 24
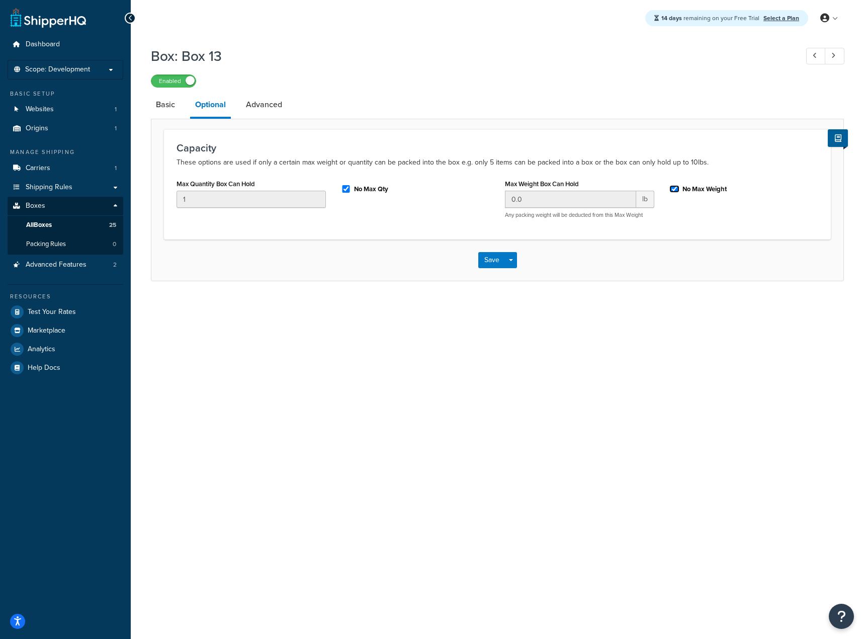
click at [674, 190] on input "No Max Weight" at bounding box center [674, 189] width 10 height 8
checkbox input "false"
drag, startPoint x: 484, startPoint y: 211, endPoint x: 398, endPoint y: 208, distance: 86.0
click at [399, 209] on div "Max Quantity Box Can Hold 1 No Max Qty Max Weight Box Can Hold 0.0 lb Any packi…" at bounding box center [497, 201] width 657 height 50
drag, startPoint x: 529, startPoint y: 196, endPoint x: 502, endPoint y: 197, distance: 27.2
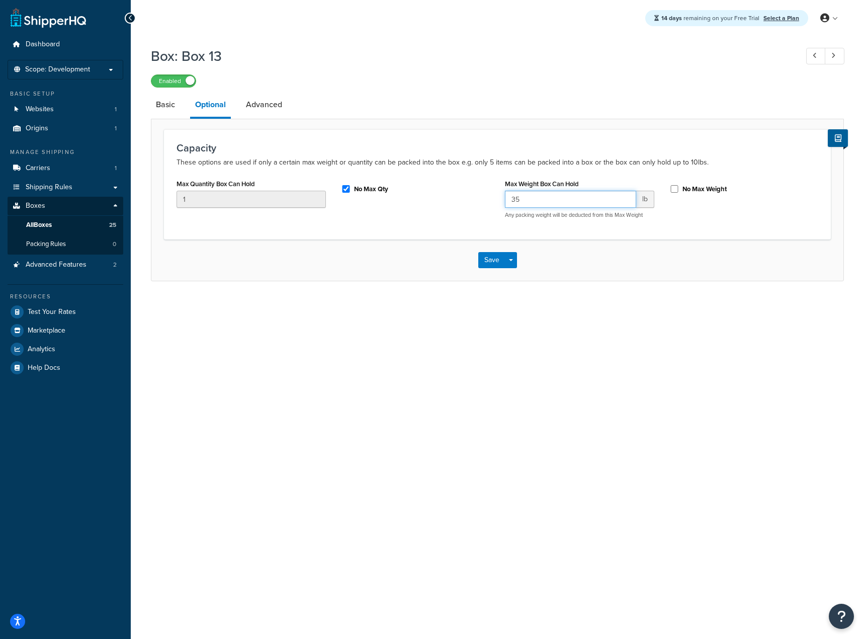
click at [502, 197] on div "Max Weight Box Can Hold 35 lb Any packing weight will be deducted from this Max…" at bounding box center [579, 201] width 164 height 50
type input "35"
click at [487, 261] on button "Save" at bounding box center [491, 260] width 27 height 16
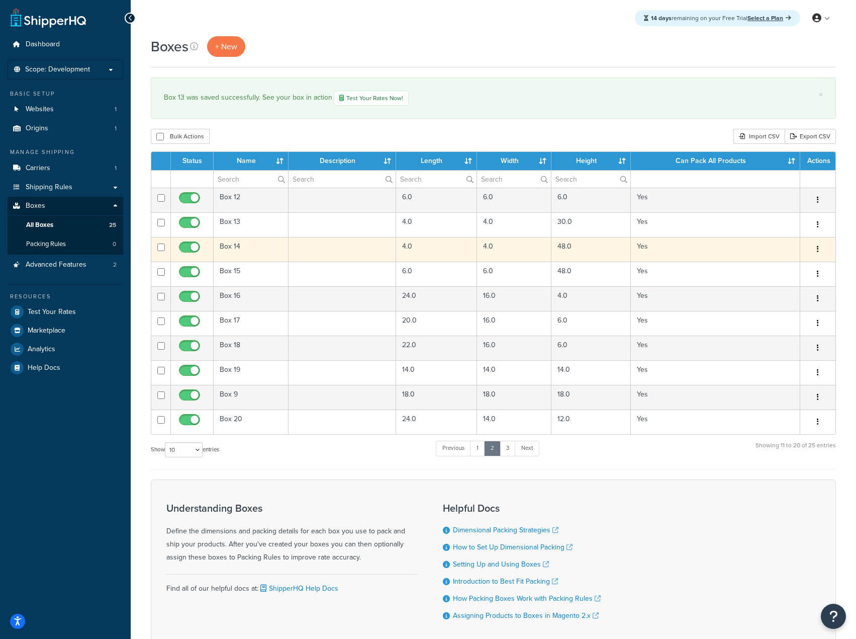
click at [812, 246] on button "button" at bounding box center [818, 249] width 14 height 16
click at [791, 266] on link "Edit" at bounding box center [784, 268] width 79 height 21
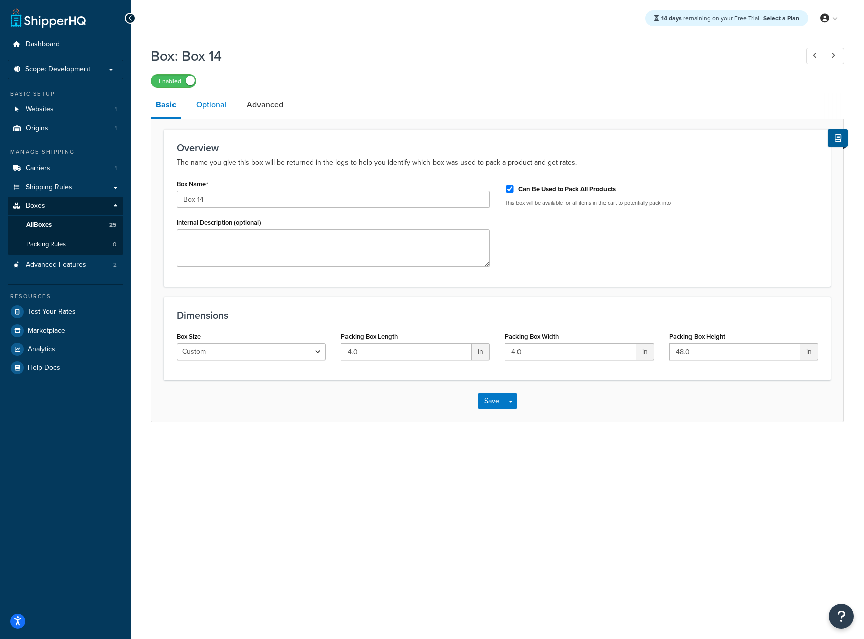
click at [204, 100] on link "Optional" at bounding box center [211, 105] width 41 height 24
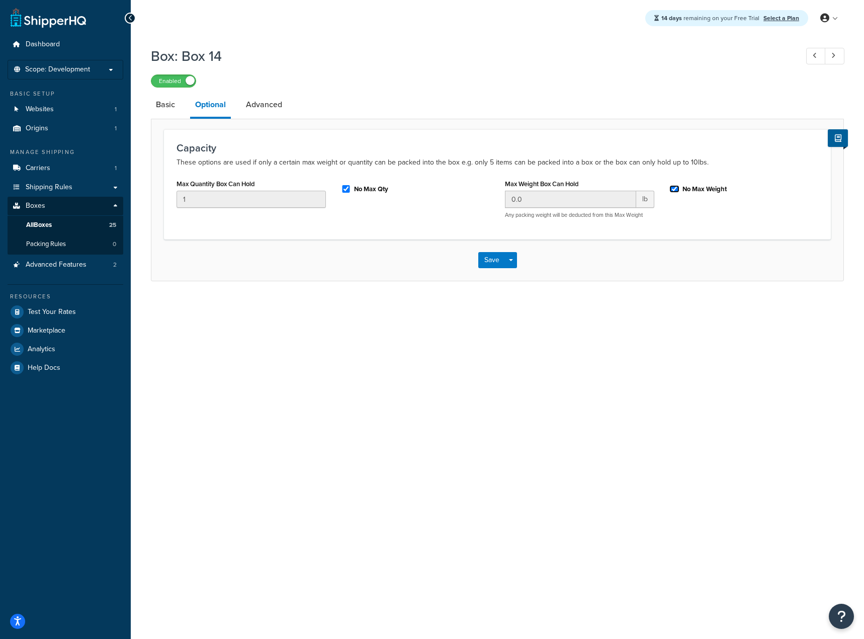
click at [671, 191] on input "No Max Weight" at bounding box center [674, 189] width 10 height 8
checkbox input "false"
drag, startPoint x: 580, startPoint y: 202, endPoint x: 426, endPoint y: 209, distance: 154.0
click at [468, 208] on div "Max Quantity Box Can Hold 1 No Max Qty Max Weight Box Can Hold 0.0 lb Any packi…" at bounding box center [497, 201] width 657 height 50
paste input "35"
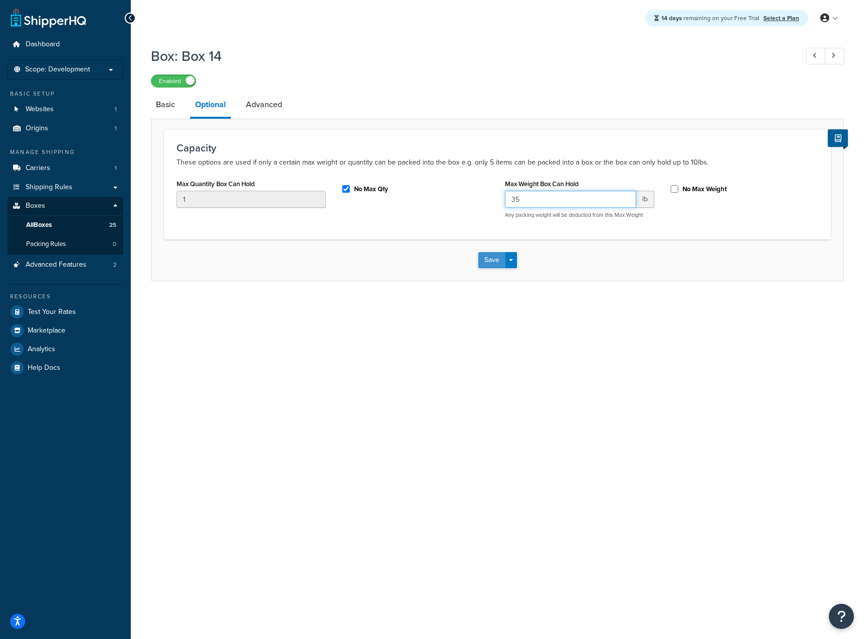
type input "35"
click at [491, 258] on button "Save" at bounding box center [491, 260] width 27 height 16
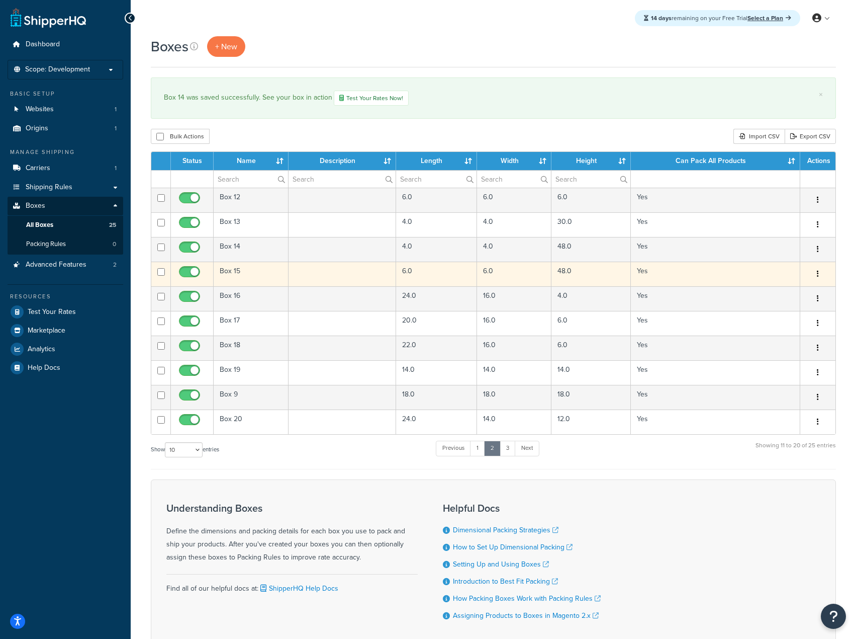
click at [812, 272] on button "button" at bounding box center [818, 274] width 14 height 16
click at [790, 290] on link "Edit" at bounding box center [784, 293] width 79 height 21
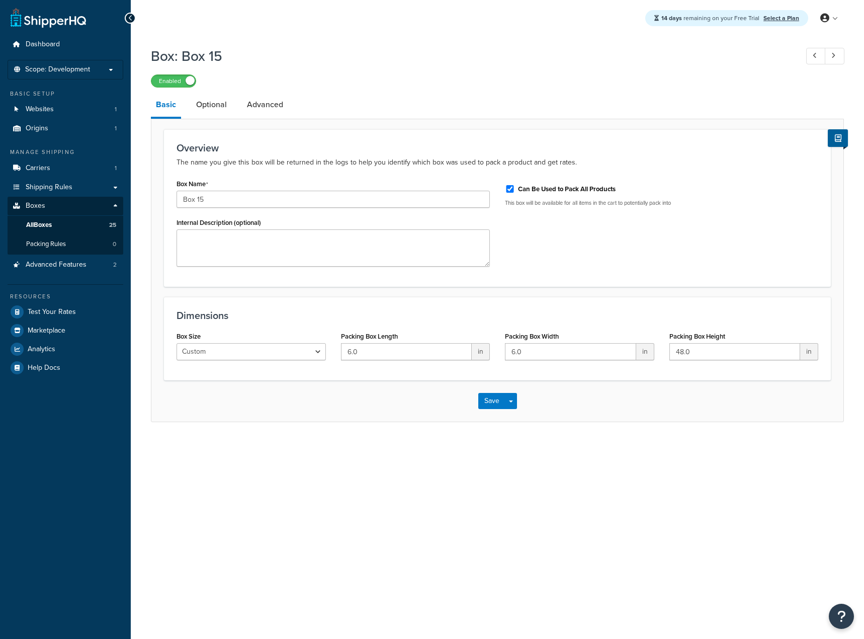
drag, startPoint x: 196, startPoint y: 110, endPoint x: 237, endPoint y: 124, distance: 44.2
click at [196, 110] on link "Optional" at bounding box center [211, 105] width 41 height 24
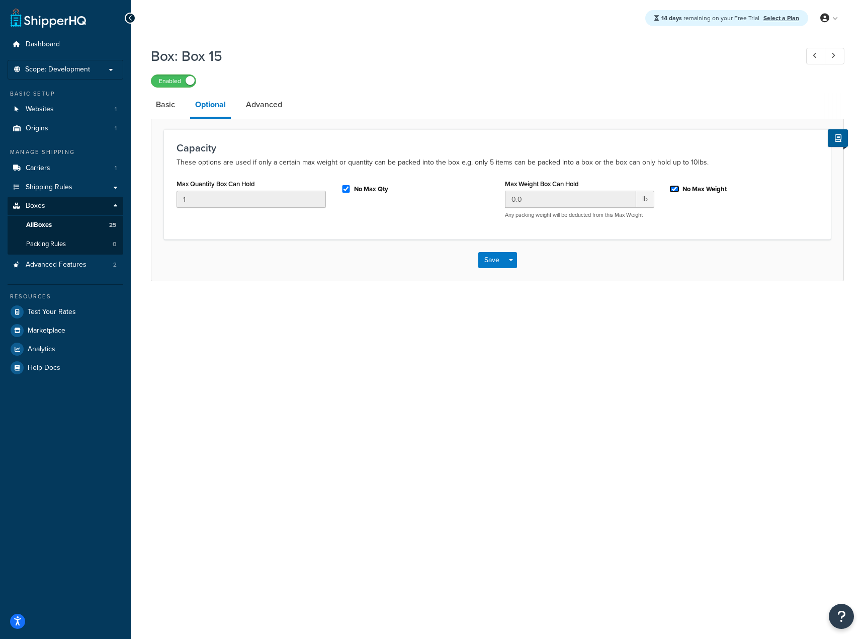
click at [674, 191] on input "No Max Weight" at bounding box center [674, 189] width 10 height 8
checkbox input "false"
drag, startPoint x: 556, startPoint y: 206, endPoint x: 477, endPoint y: 211, distance: 79.1
click at [477, 211] on div "Max Quantity Box Can Hold 1 No Max Qty Max Weight Box Can Hold 0.0 lb Any packi…" at bounding box center [497, 201] width 657 height 50
paste input "35"
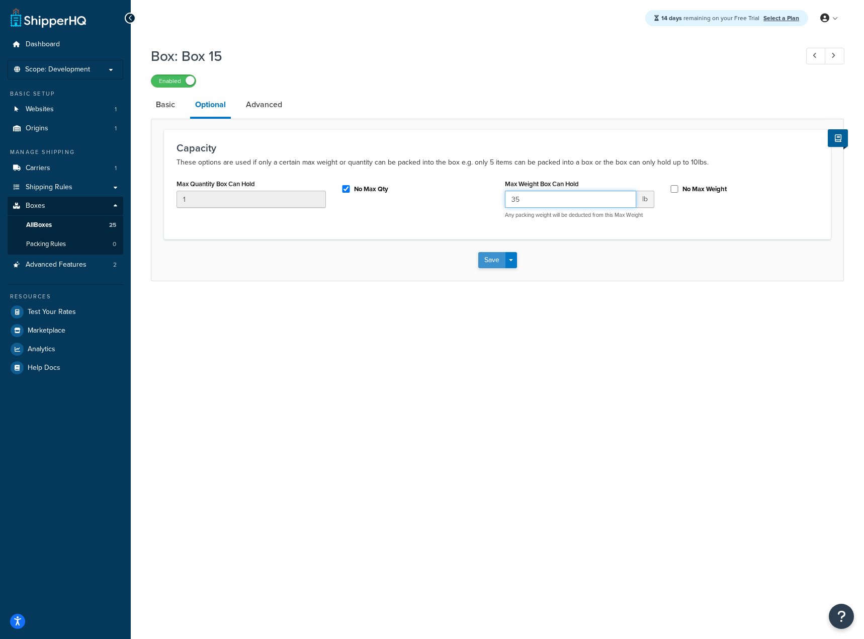
type input "35"
click at [485, 262] on button "Save" at bounding box center [491, 260] width 27 height 16
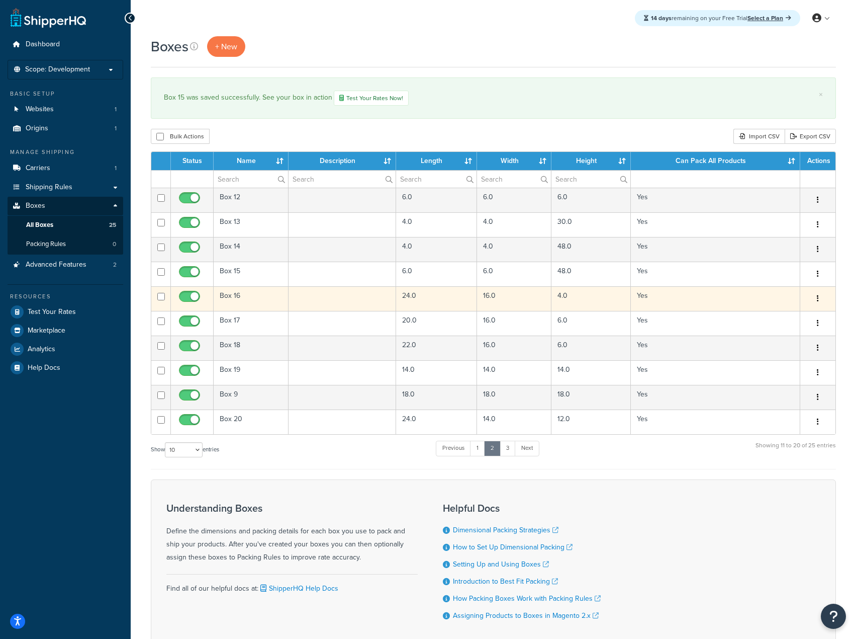
click at [817, 297] on button "button" at bounding box center [818, 299] width 14 height 16
drag, startPoint x: 779, startPoint y: 312, endPoint x: 767, endPoint y: 315, distance: 12.8
click at [778, 313] on link "Edit" at bounding box center [784, 317] width 79 height 21
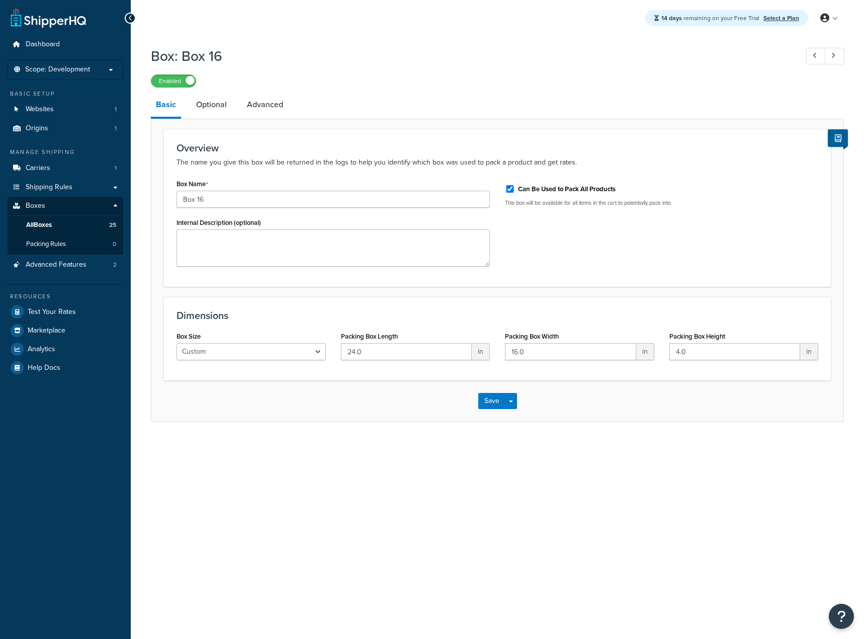
click at [211, 108] on link "Optional" at bounding box center [211, 105] width 41 height 24
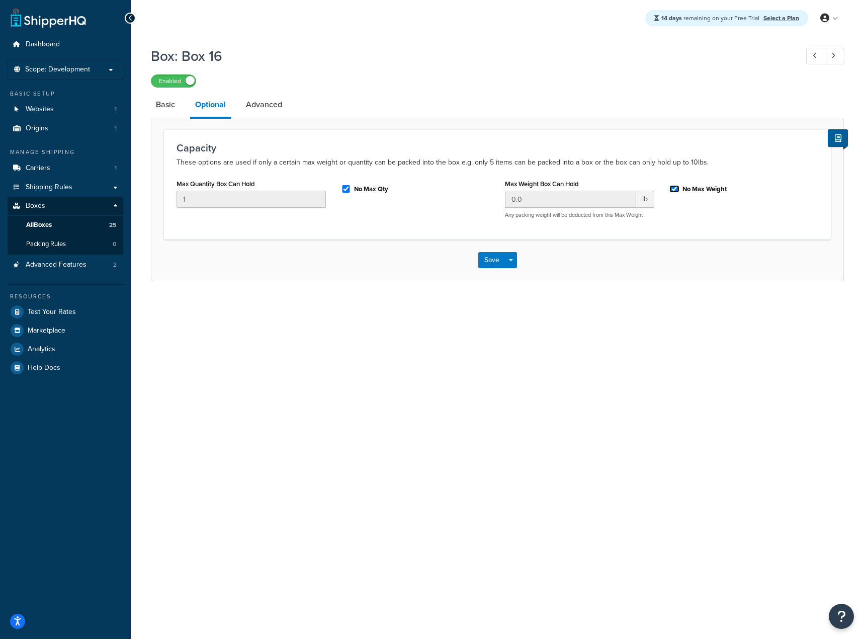
click at [674, 191] on input "No Max Weight" at bounding box center [674, 189] width 10 height 8
checkbox input "false"
drag, startPoint x: 582, startPoint y: 195, endPoint x: 495, endPoint y: 192, distance: 87.1
click at [498, 192] on div "Max Weight Box Can Hold 0.0 lb Any packing weight will be deducted from this Ma…" at bounding box center [579, 201] width 164 height 50
paste input "35"
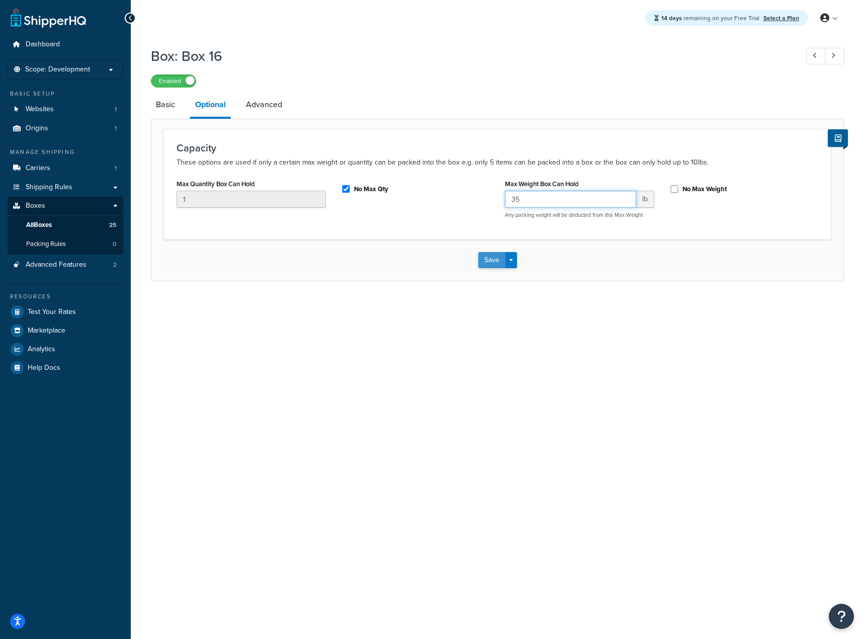
type input "35"
click at [487, 264] on button "Save" at bounding box center [491, 260] width 27 height 16
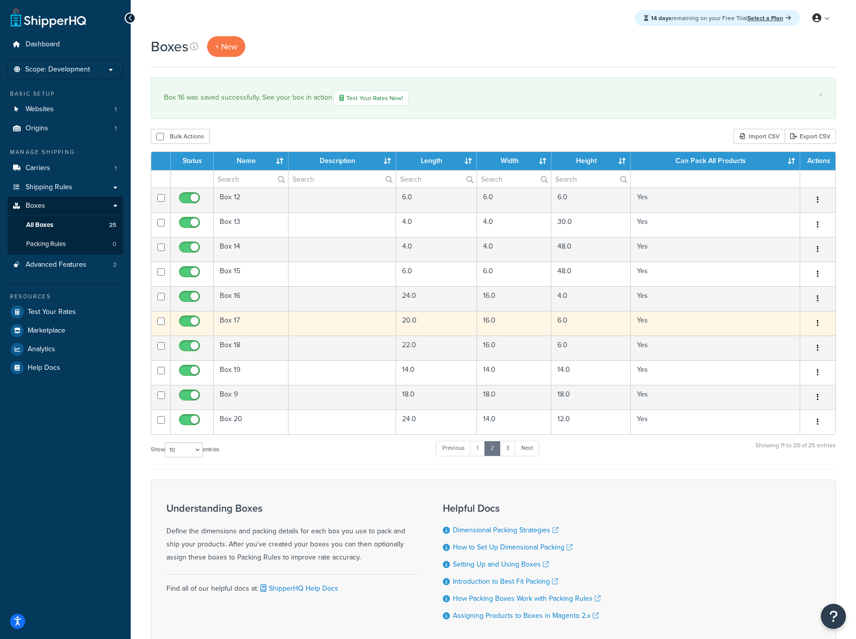
click at [815, 321] on button "button" at bounding box center [818, 323] width 14 height 16
click at [786, 337] on link "Edit" at bounding box center [784, 342] width 79 height 21
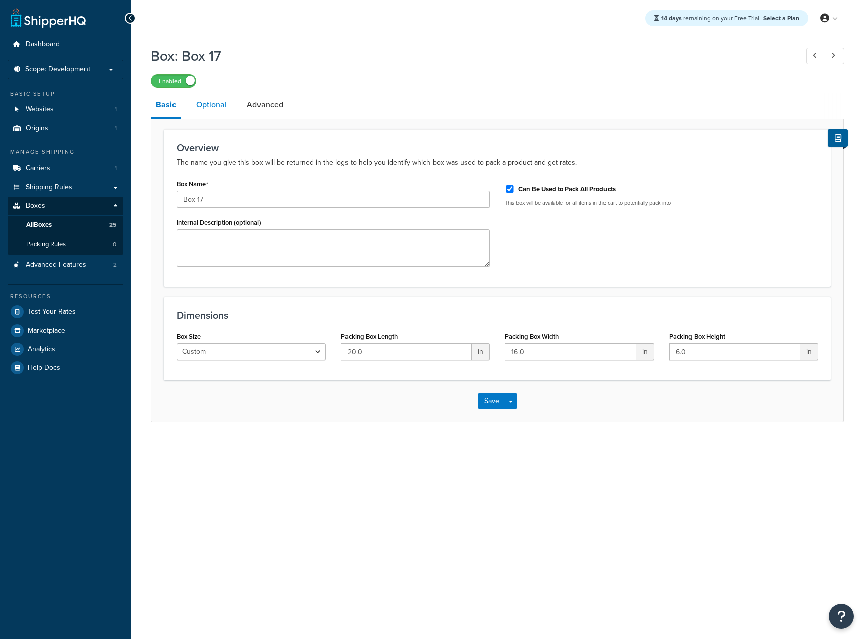
click at [213, 106] on link "Optional" at bounding box center [211, 105] width 41 height 24
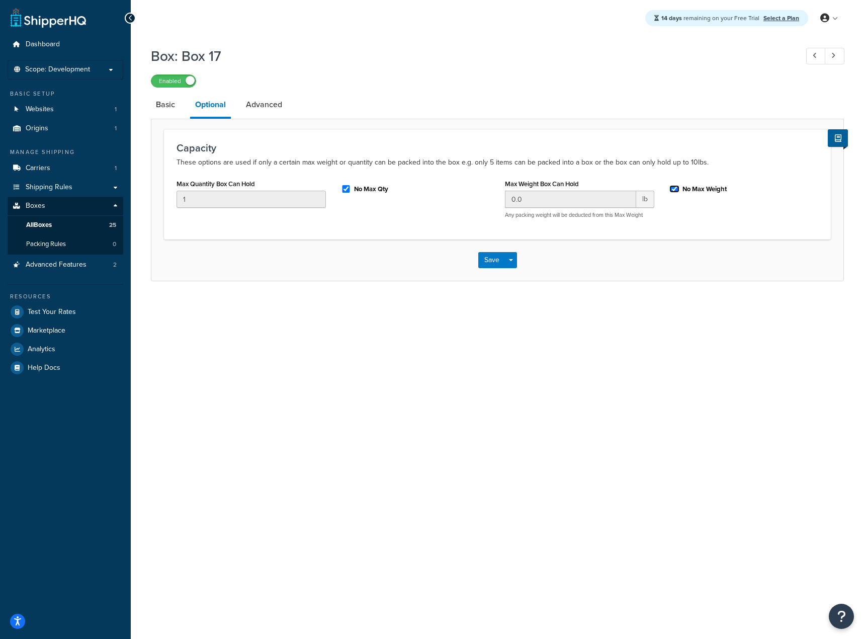
click at [673, 188] on input "No Max Weight" at bounding box center [674, 189] width 10 height 8
checkbox input "false"
drag, startPoint x: 507, startPoint y: 206, endPoint x: 480, endPoint y: 206, distance: 27.2
click at [484, 206] on div "Max Quantity Box Can Hold 1 No Max Qty Max Weight Box Can Hold 0.0 lb Any packi…" at bounding box center [497, 201] width 657 height 50
paste input "35"
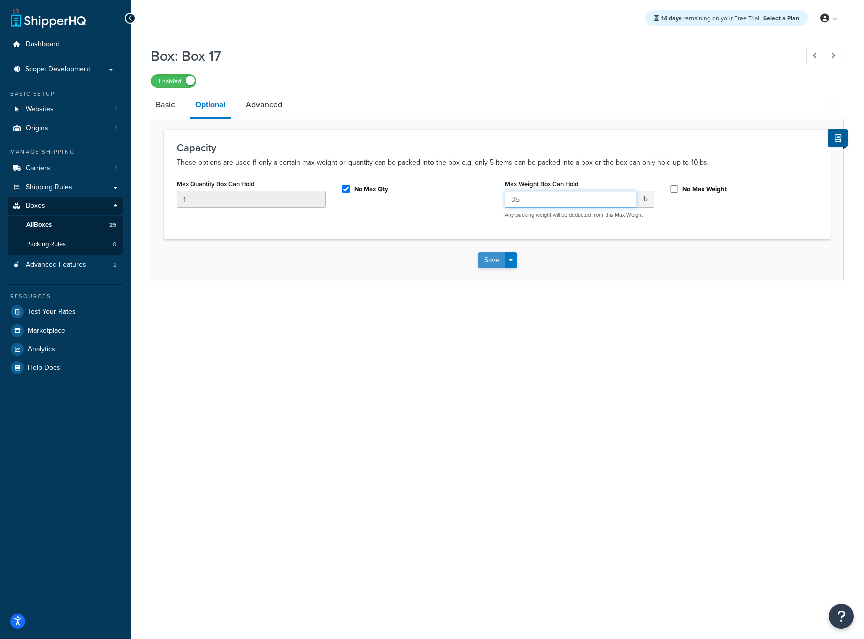
type input "35"
click at [488, 260] on button "Save" at bounding box center [491, 260] width 27 height 16
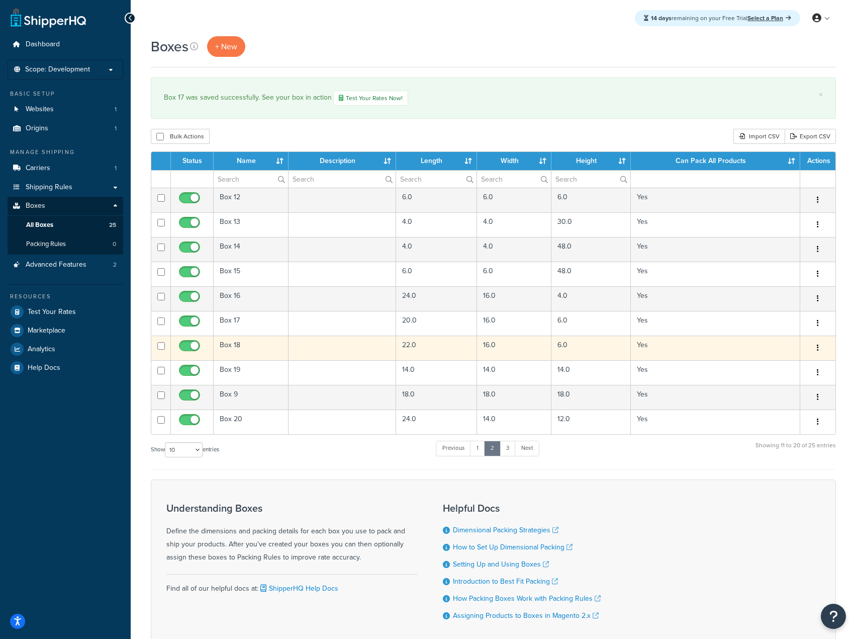
click at [815, 353] on button "button" at bounding box center [818, 348] width 14 height 16
drag, startPoint x: 790, startPoint y: 366, endPoint x: 784, endPoint y: 367, distance: 6.1
click at [790, 366] on link "Edit" at bounding box center [784, 366] width 79 height 21
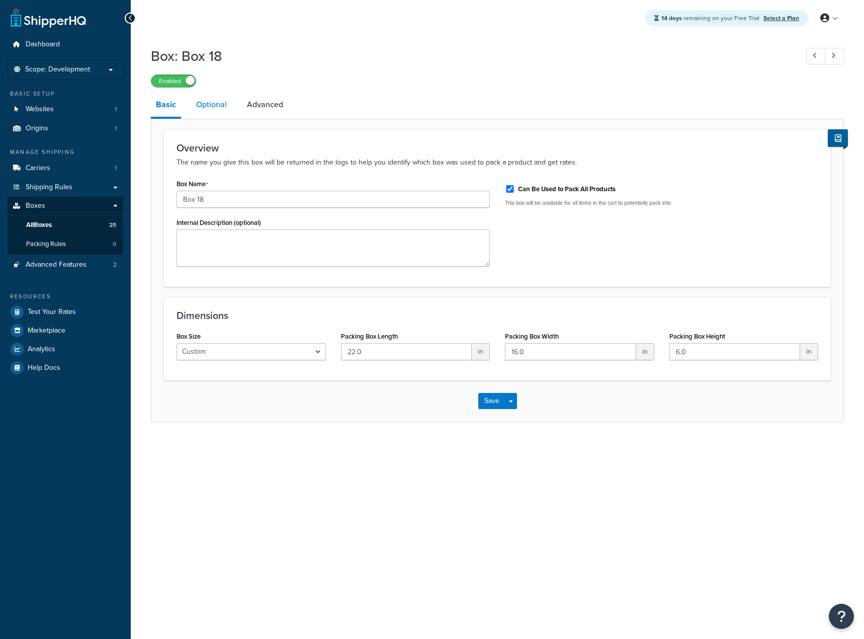
click at [220, 101] on link "Optional" at bounding box center [211, 105] width 41 height 24
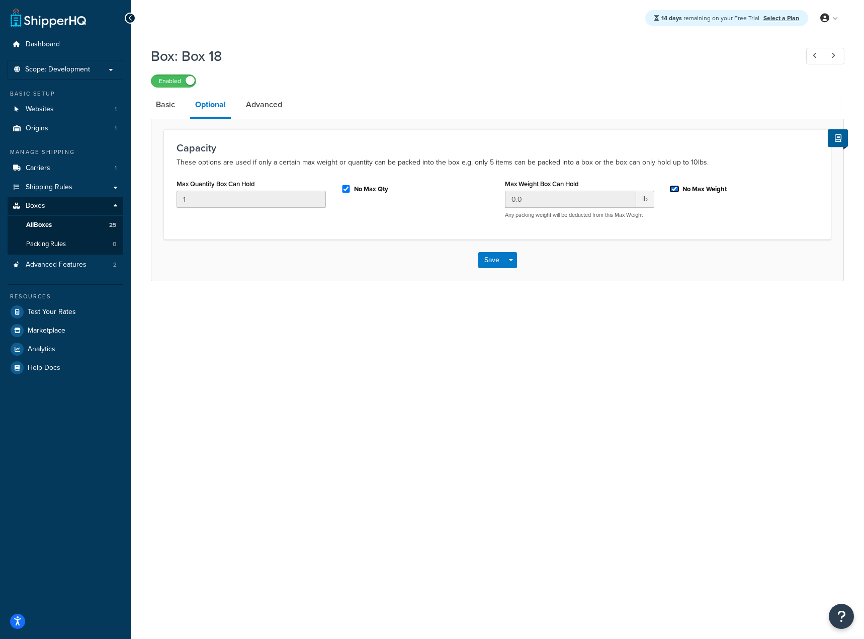
click at [676, 187] on input "No Max Weight" at bounding box center [674, 189] width 10 height 8
checkbox input "false"
drag, startPoint x: 586, startPoint y: 200, endPoint x: 460, endPoint y: 212, distance: 126.8
click at [460, 212] on div "Max Quantity Box Can Hold 1 No Max Qty Max Weight Box Can Hold 0.0 lb Any packi…" at bounding box center [497, 201] width 657 height 50
paste input "35"
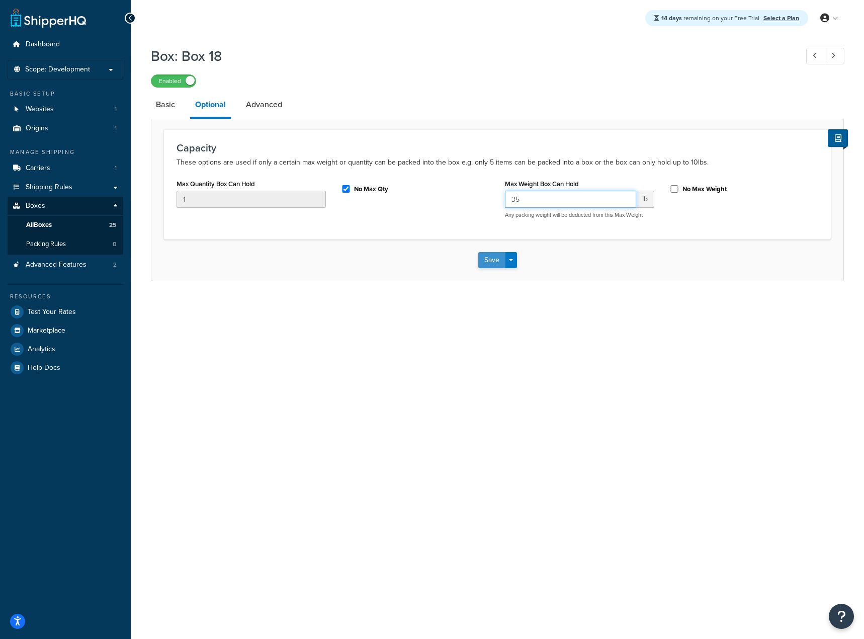
type input "35"
click at [488, 259] on button "Save" at bounding box center [491, 260] width 27 height 16
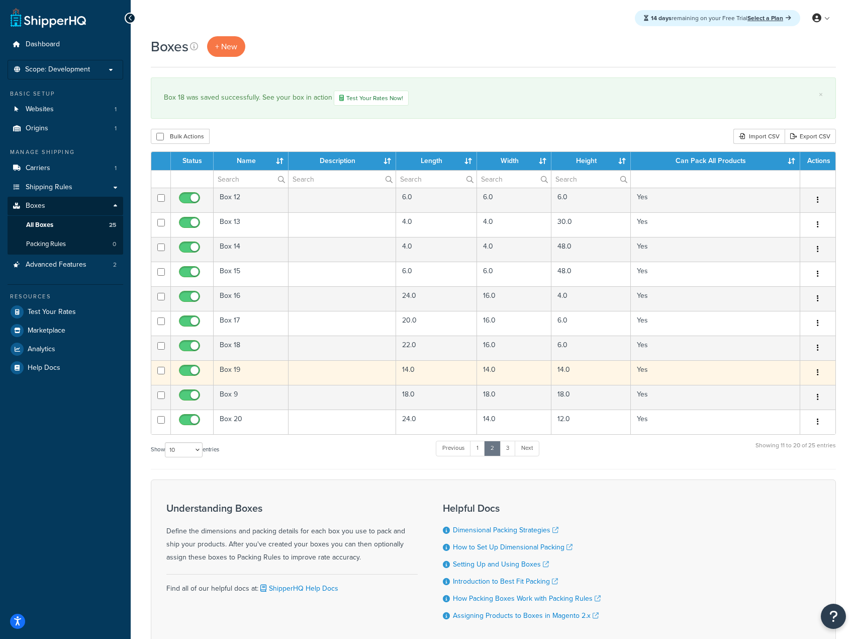
click at [817, 375] on icon "button" at bounding box center [818, 372] width 2 height 7
drag, startPoint x: 801, startPoint y: 390, endPoint x: 796, endPoint y: 391, distance: 5.1
click at [800, 390] on link "Edit" at bounding box center [784, 391] width 79 height 21
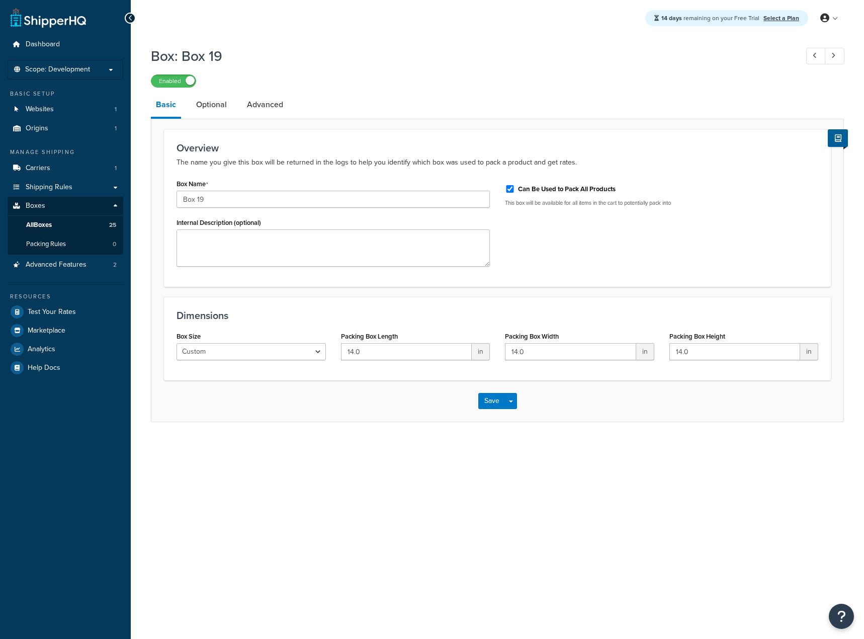
click at [223, 107] on link "Optional" at bounding box center [211, 105] width 41 height 24
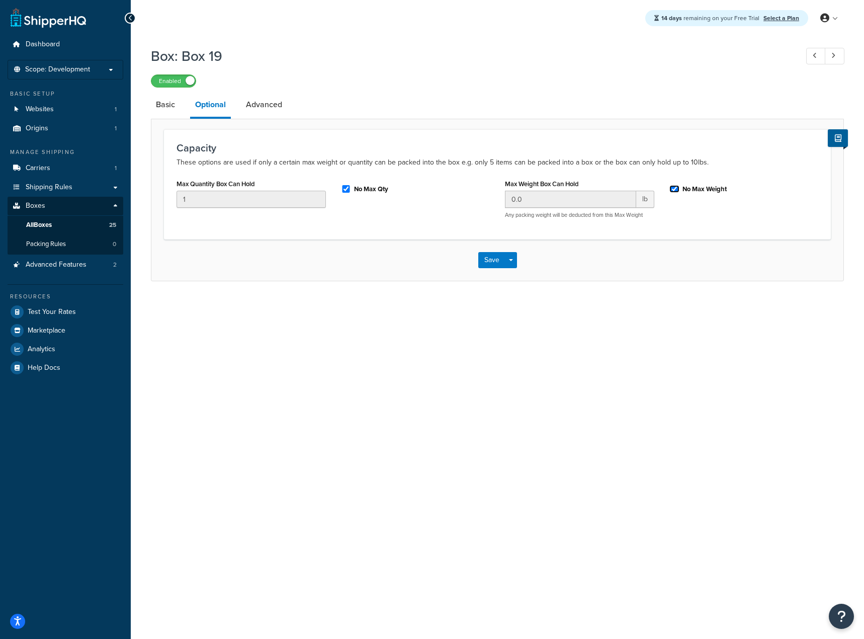
click at [672, 190] on input "No Max Weight" at bounding box center [674, 189] width 10 height 8
checkbox input "false"
drag, startPoint x: 580, startPoint y: 201, endPoint x: 490, endPoint y: 202, distance: 90.0
click at [506, 201] on input "0.0" at bounding box center [570, 199] width 131 height 17
paste input "35"
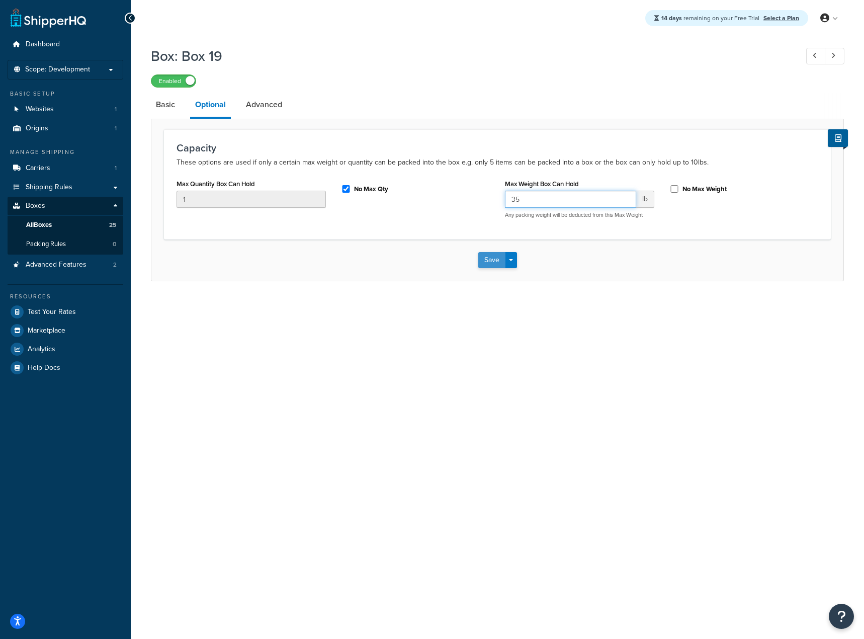
type input "35"
click at [489, 260] on button "Save" at bounding box center [491, 260] width 27 height 16
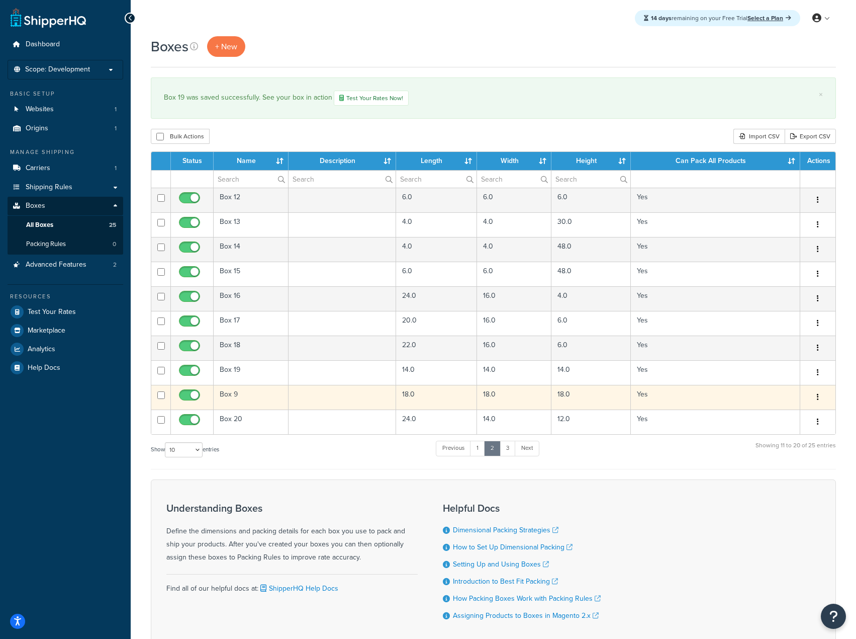
click at [816, 392] on button "button" at bounding box center [818, 397] width 14 height 16
click at [776, 412] on link "Edit" at bounding box center [784, 416] width 79 height 21
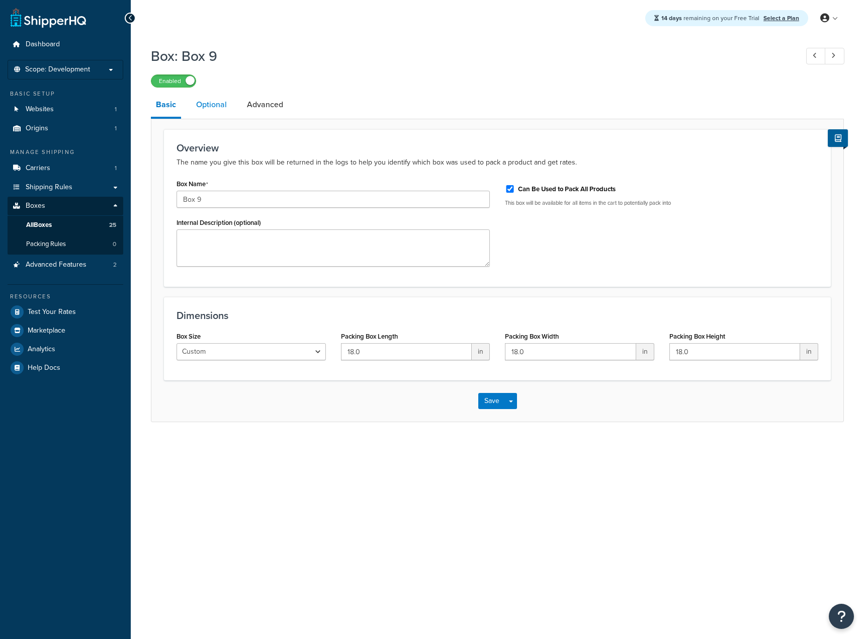
click at [220, 104] on link "Optional" at bounding box center [211, 105] width 41 height 24
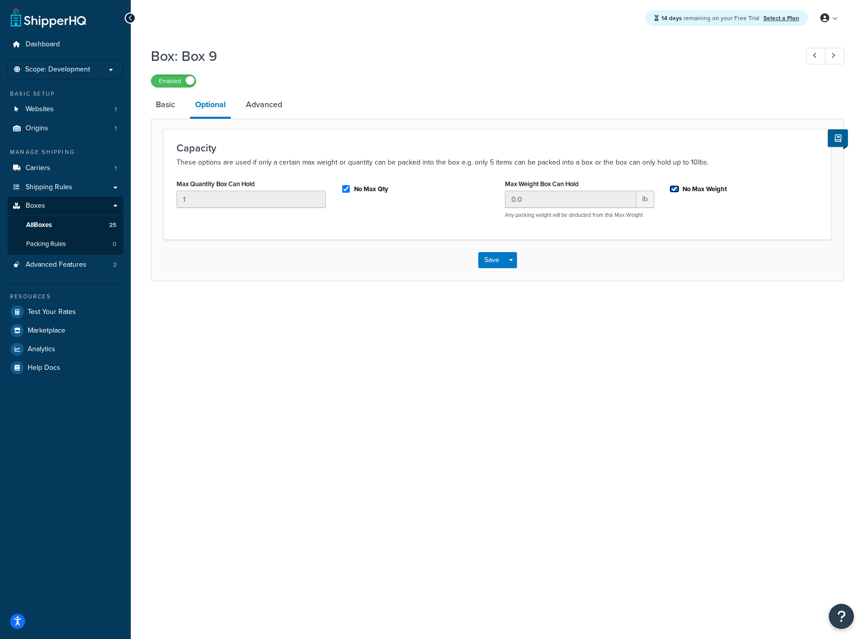
click at [675, 191] on input "No Max Weight" at bounding box center [674, 189] width 10 height 8
checkbox input "false"
drag, startPoint x: 528, startPoint y: 199, endPoint x: 418, endPoint y: 196, distance: 110.2
click at [422, 198] on div "Max Quantity Box Can Hold 1 No Max Qty Max Weight Box Can Hold 0.0 lb Any packi…" at bounding box center [497, 201] width 657 height 50
paste input "35"
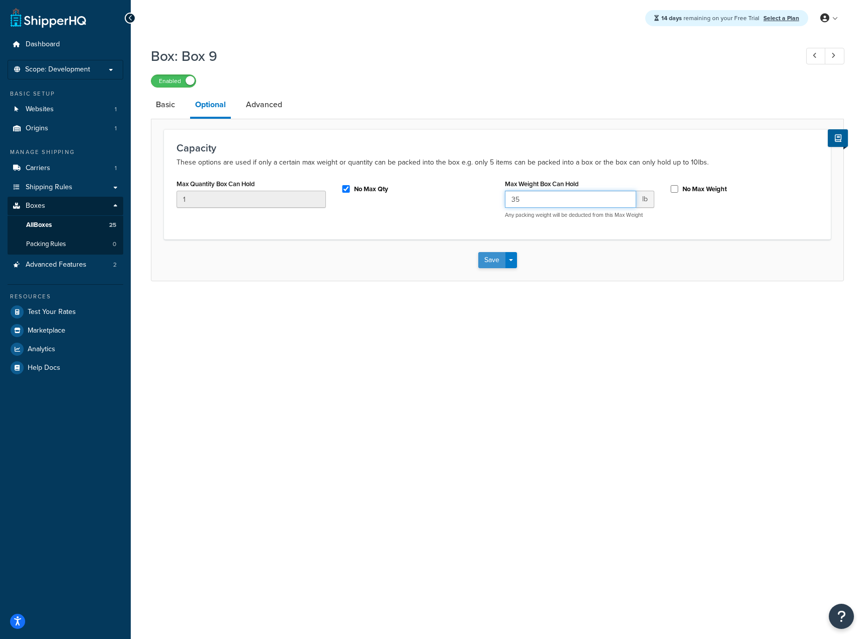
type input "35"
click at [489, 257] on button "Save" at bounding box center [491, 260] width 27 height 16
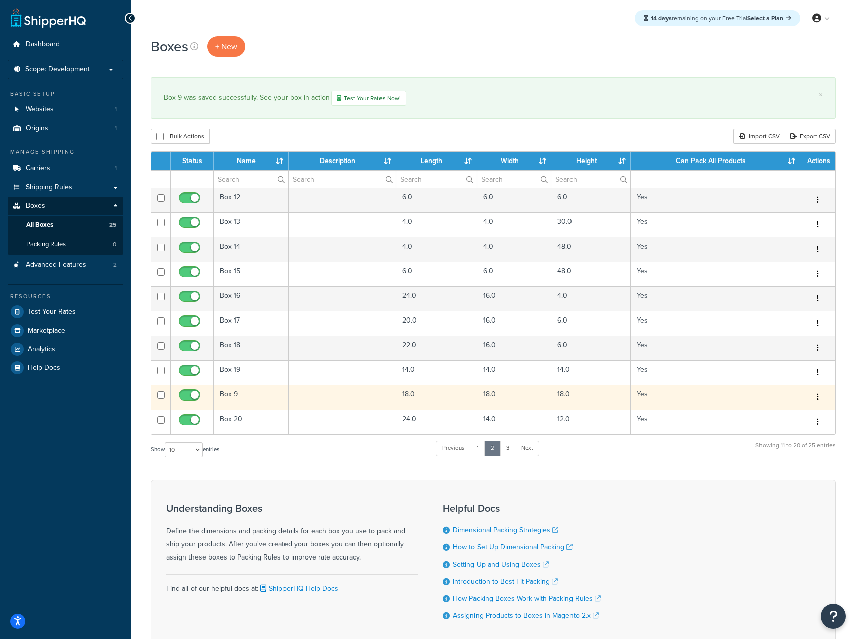
click at [812, 396] on button "button" at bounding box center [818, 397] width 14 height 16
click at [792, 410] on link "Edit" at bounding box center [784, 416] width 79 height 21
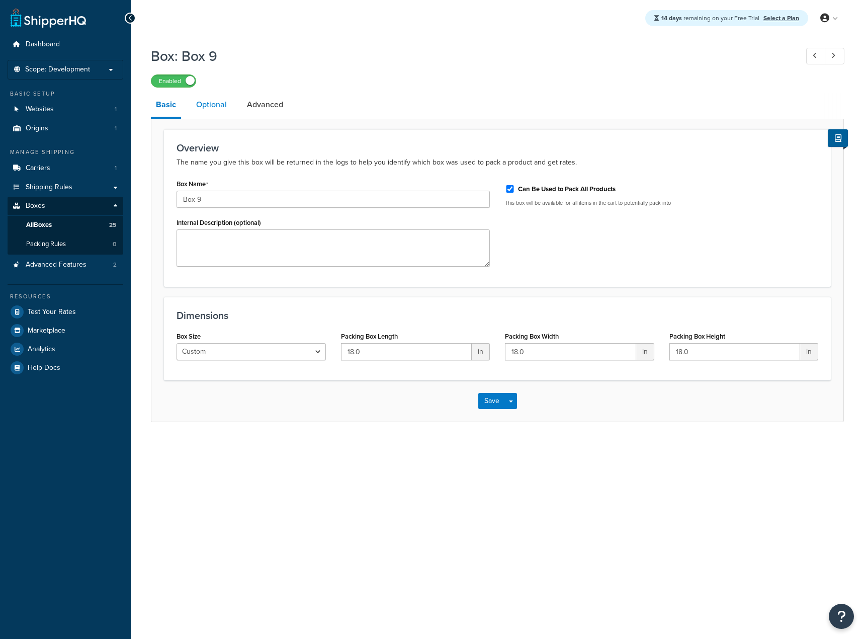
drag, startPoint x: 0, startPoint y: 0, endPoint x: 195, endPoint y: 96, distance: 217.2
click at [195, 96] on link "Optional" at bounding box center [211, 105] width 41 height 24
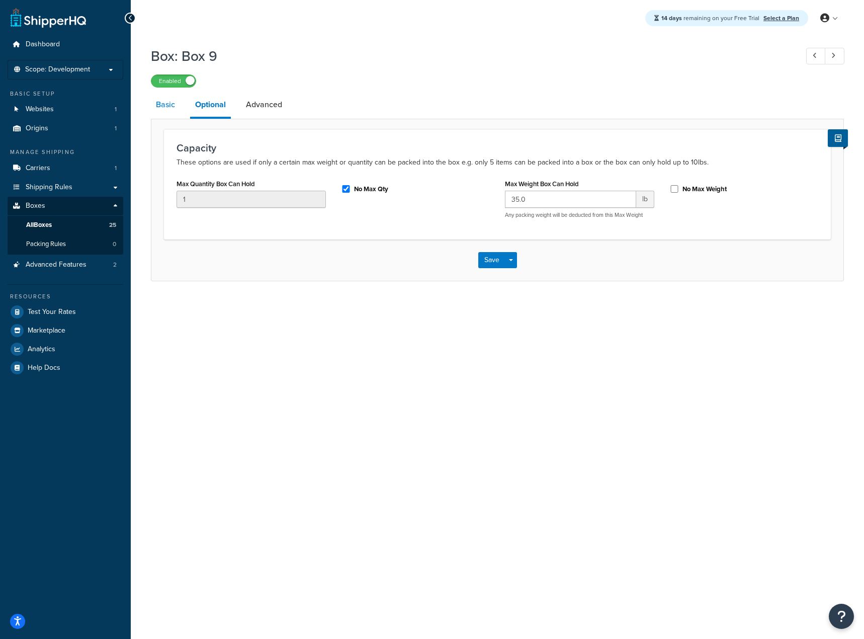
click at [166, 110] on link "Basic" at bounding box center [165, 105] width 29 height 24
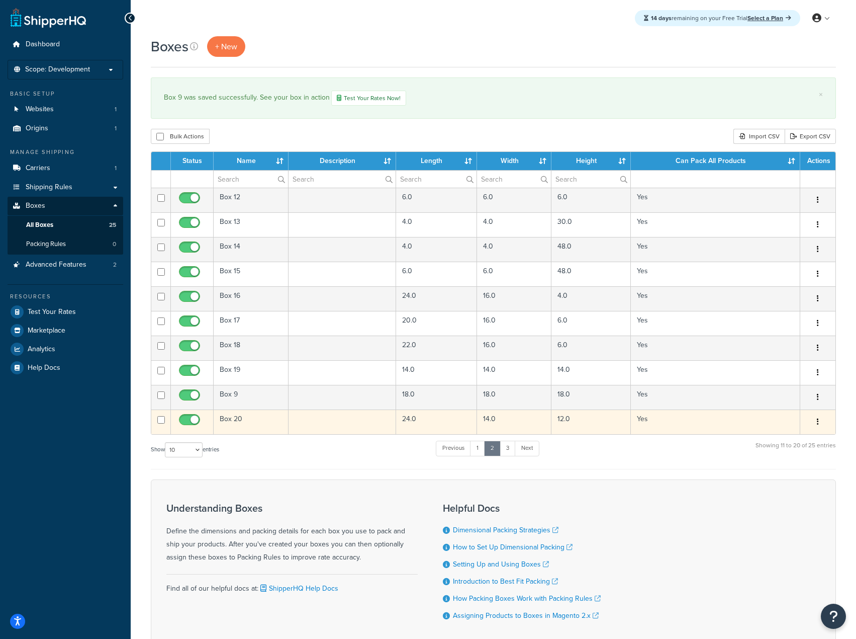
click at [820, 421] on button "button" at bounding box center [818, 422] width 14 height 16
click at [775, 437] on link "Edit" at bounding box center [784, 440] width 79 height 21
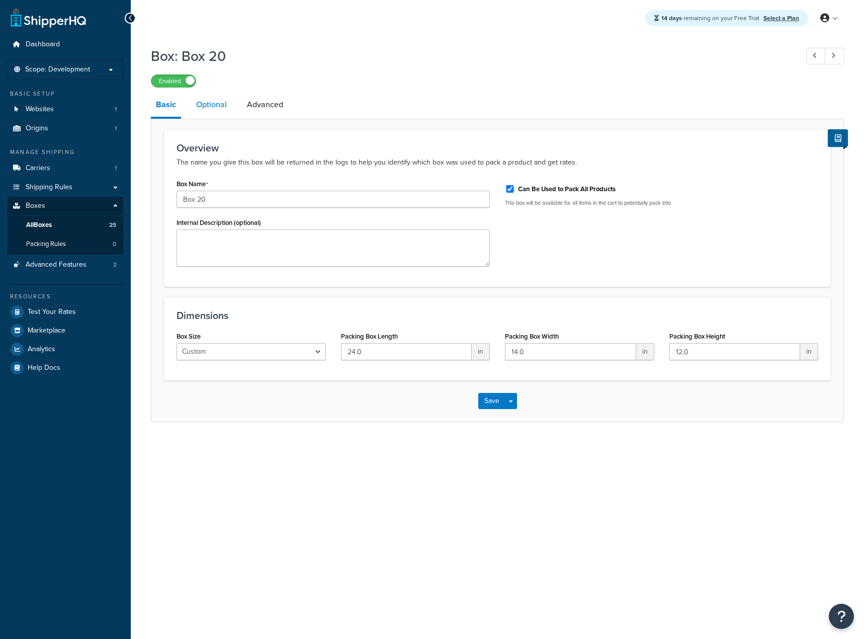
drag, startPoint x: 0, startPoint y: 0, endPoint x: 214, endPoint y: 109, distance: 239.7
click at [214, 109] on link "Optional" at bounding box center [211, 105] width 41 height 24
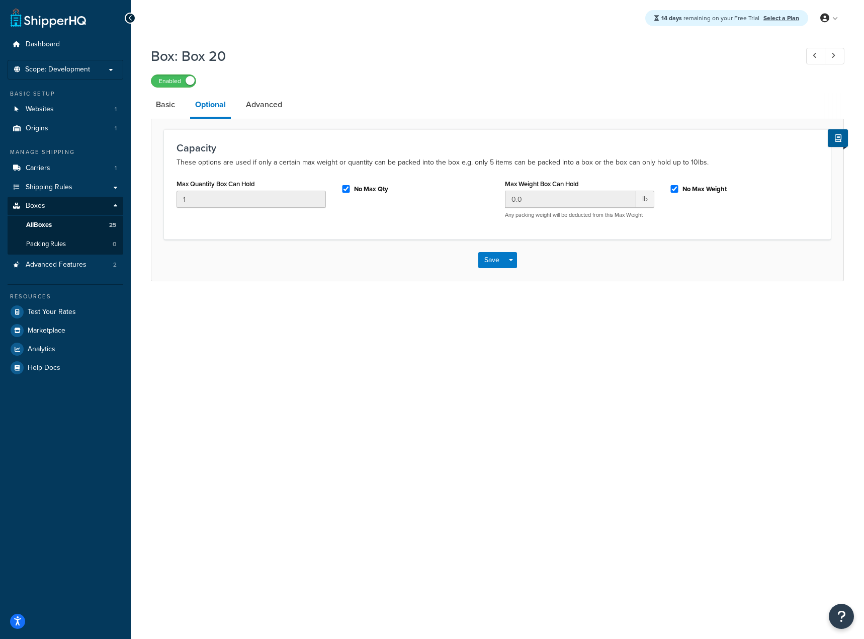
click at [675, 181] on div "No Max Weight" at bounding box center [744, 189] width 164 height 27
click at [673, 188] on input "No Max Weight" at bounding box center [674, 189] width 10 height 8
checkbox input "false"
drag, startPoint x: 592, startPoint y: 191, endPoint x: 453, endPoint y: 194, distance: 139.8
click at [453, 194] on div "Max Quantity Box Can Hold 1 No Max Qty Max Weight Box Can Hold 0.0 lb Any packi…" at bounding box center [497, 201] width 657 height 50
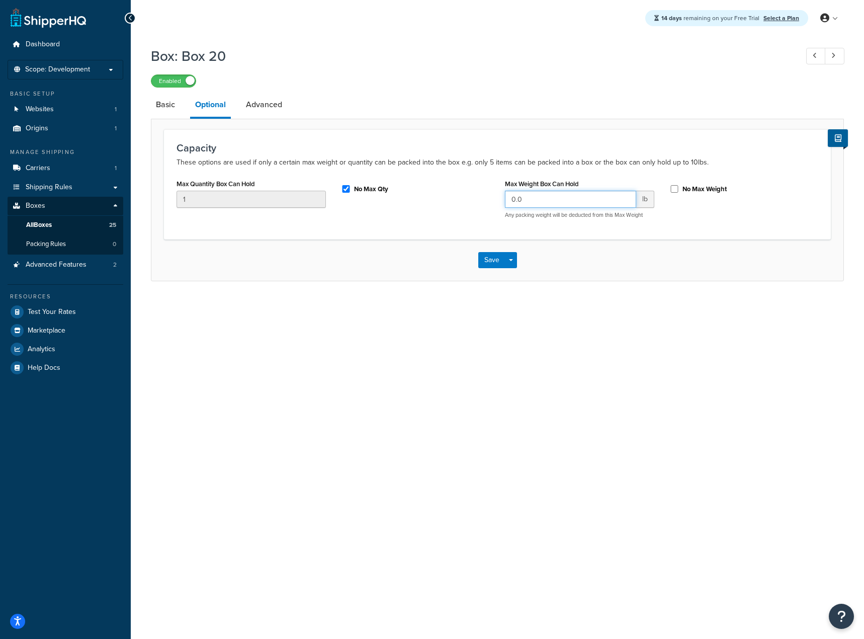
drag, startPoint x: 534, startPoint y: 200, endPoint x: 487, endPoint y: 196, distance: 47.9
click at [487, 196] on div "Max Quantity Box Can Hold 1 No Max Qty Max Weight Box Can Hold 0.0 lb Any packi…" at bounding box center [497, 201] width 657 height 50
paste input "35"
type input "35"
click at [492, 263] on button "Save" at bounding box center [491, 260] width 27 height 16
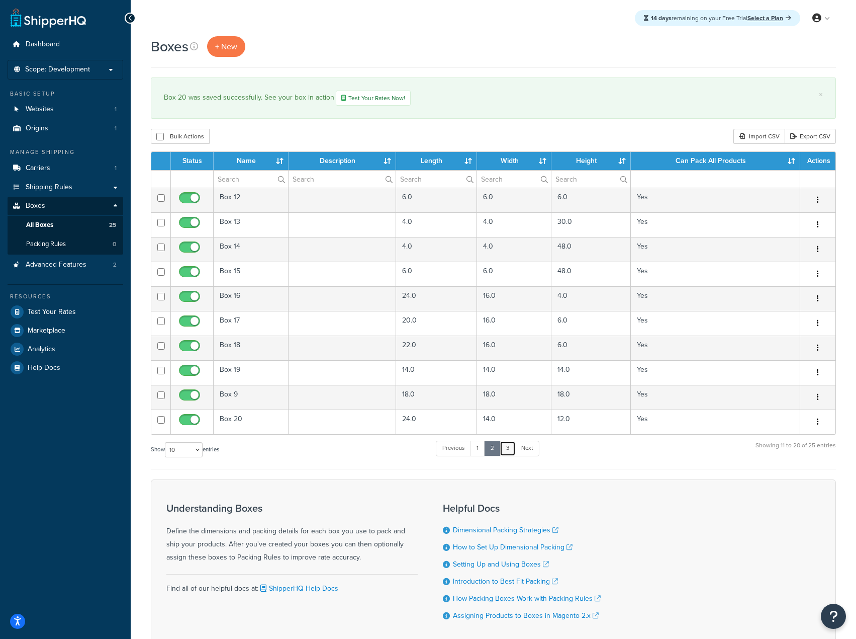
click at [514, 445] on link "3" at bounding box center [508, 447] width 16 height 15
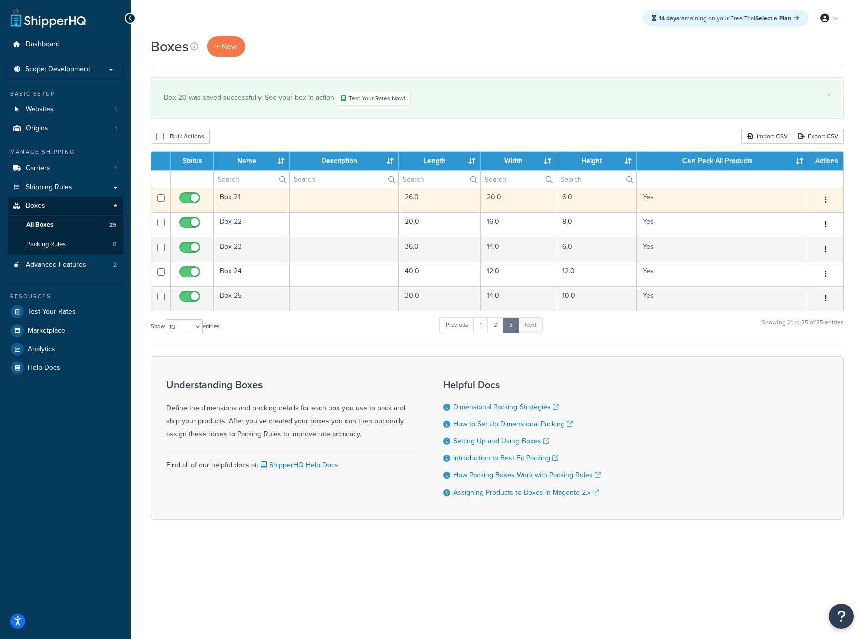
click at [826, 201] on icon "button" at bounding box center [826, 199] width 2 height 7
click at [792, 228] on link "Edit" at bounding box center [792, 219] width 79 height 21
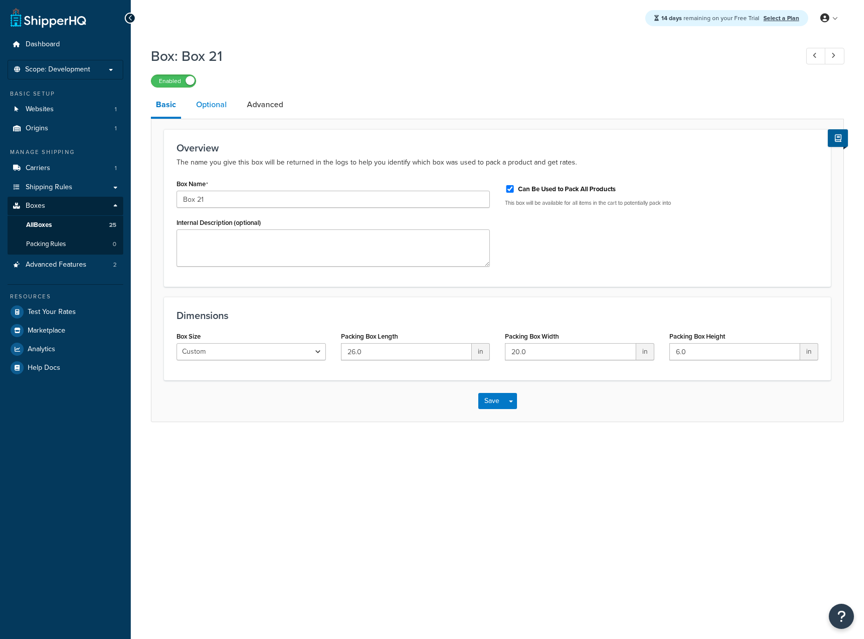
click at [218, 103] on link "Optional" at bounding box center [211, 105] width 41 height 24
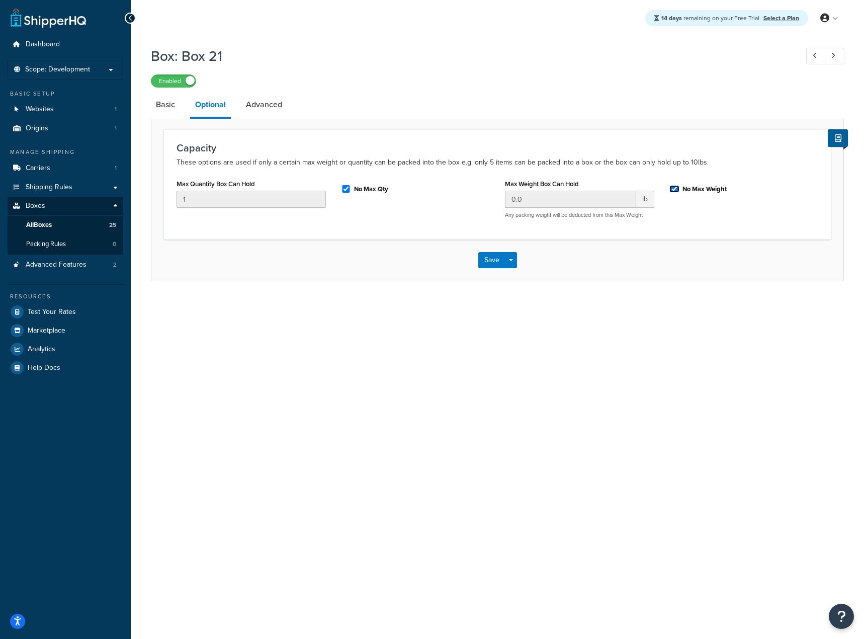
click at [675, 188] on input "No Max Weight" at bounding box center [674, 189] width 10 height 8
checkbox input "false"
drag, startPoint x: 558, startPoint y: 194, endPoint x: 498, endPoint y: 201, distance: 60.7
click at [499, 201] on div "Max Weight Box Can Hold 0.0 lb Any packing weight will be deducted from this Ma…" at bounding box center [579, 201] width 164 height 50
paste input "35"
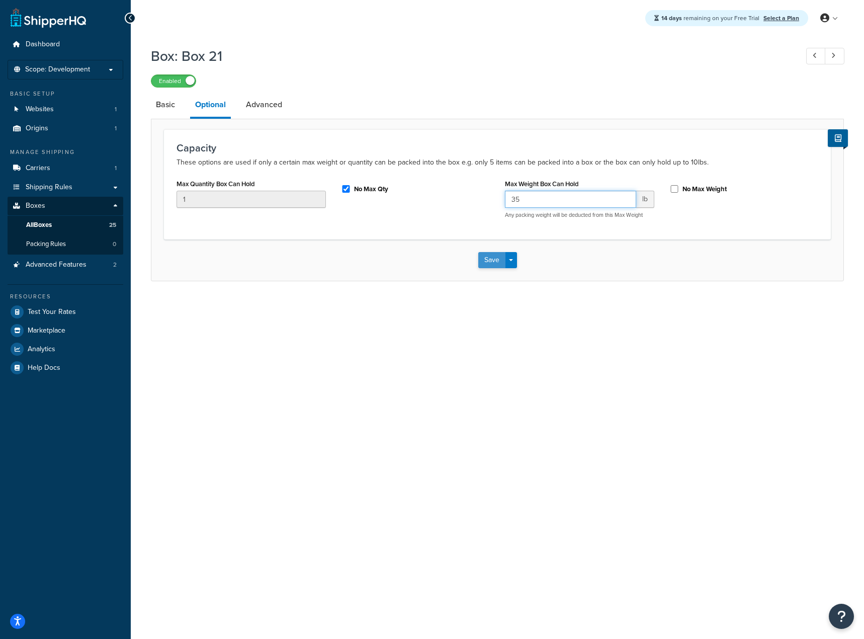
type input "35"
click at [495, 255] on button "Save" at bounding box center [491, 260] width 27 height 16
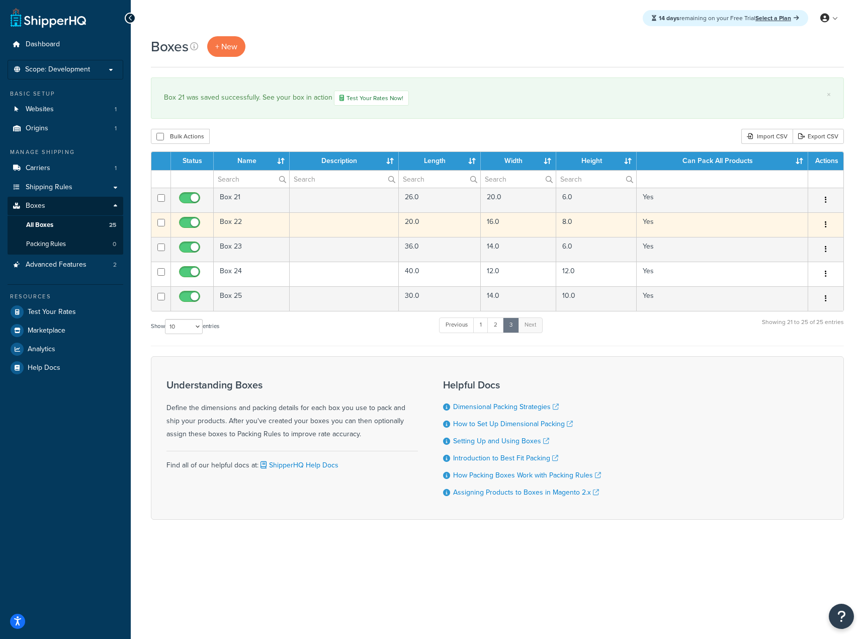
click at [823, 226] on button "button" at bounding box center [826, 225] width 14 height 16
click at [808, 241] on link "Edit" at bounding box center [792, 243] width 79 height 21
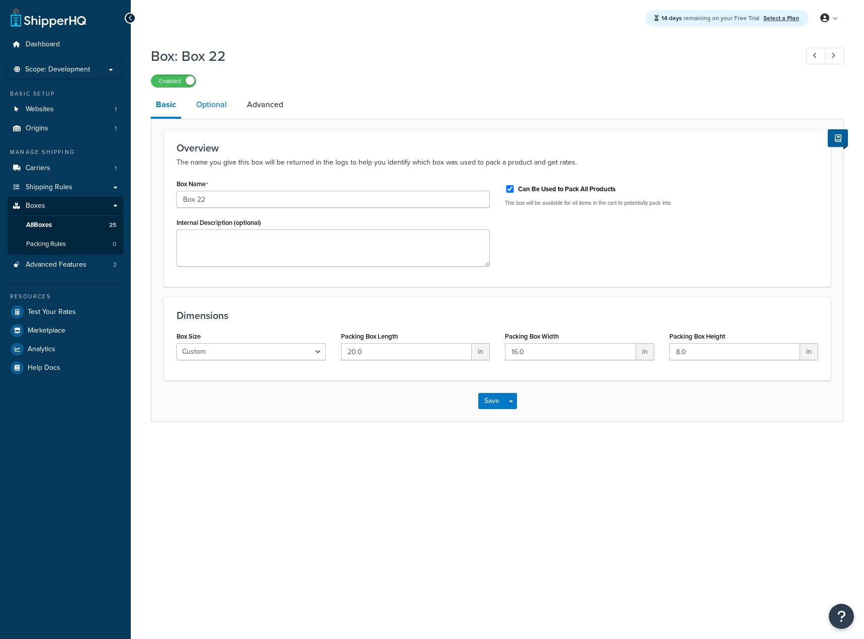
click at [212, 104] on link "Optional" at bounding box center [211, 105] width 41 height 24
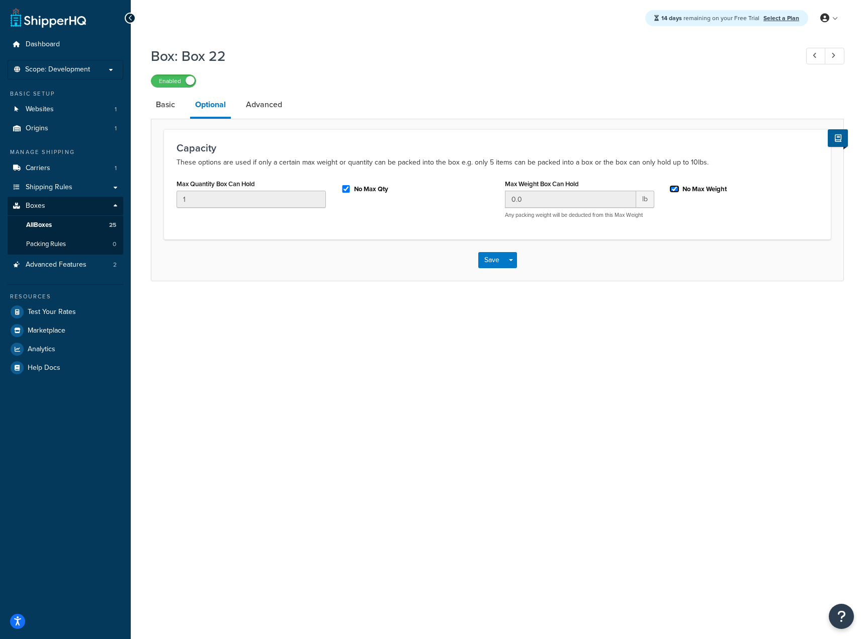
click at [673, 189] on input "No Max Weight" at bounding box center [674, 189] width 10 height 8
checkbox input "false"
drag, startPoint x: 525, startPoint y: 199, endPoint x: 470, endPoint y: 196, distance: 55.4
click at [470, 196] on div "Max Quantity Box Can Hold 1 No Max Qty Max Weight Box Can Hold 0.0 lb Any packi…" at bounding box center [497, 201] width 657 height 50
paste input "35"
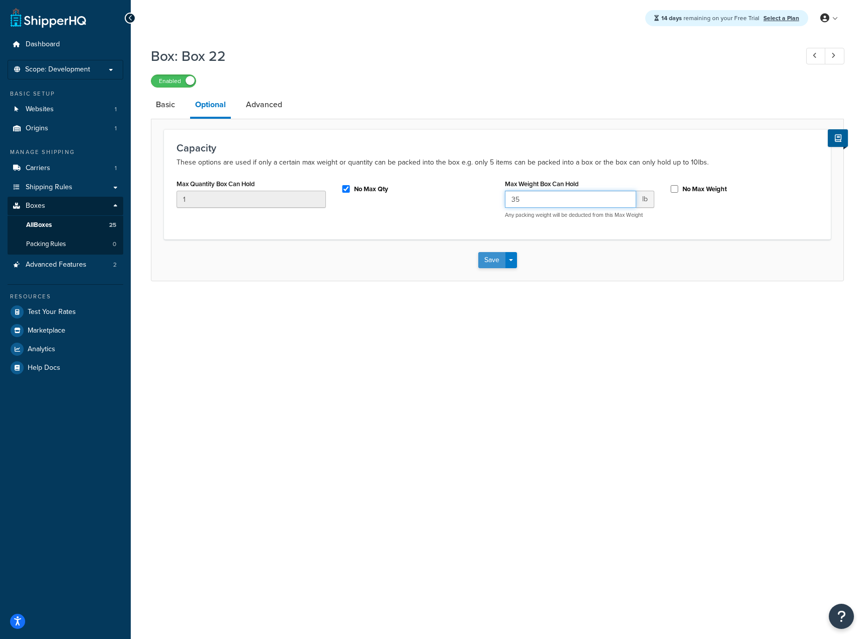
type input "35"
click at [483, 259] on button "Save" at bounding box center [491, 260] width 27 height 16
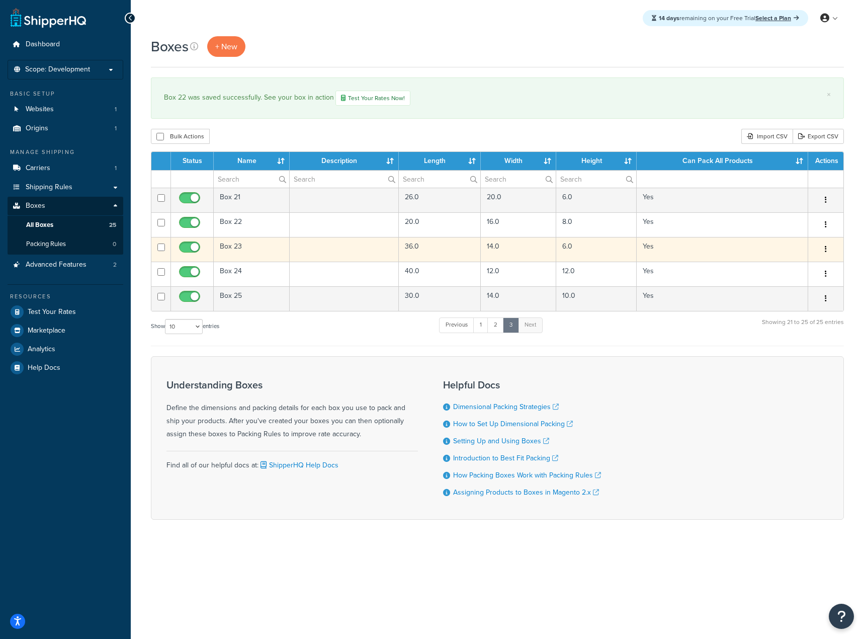
click at [822, 247] on button "button" at bounding box center [826, 249] width 14 height 16
click at [797, 262] on link "Edit" at bounding box center [792, 268] width 79 height 21
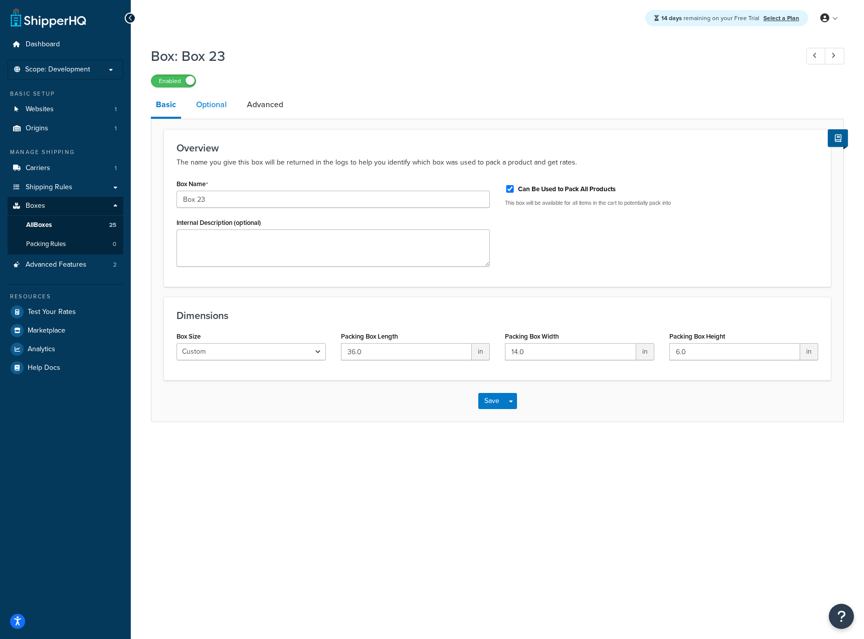
click at [204, 103] on link "Optional" at bounding box center [211, 105] width 41 height 24
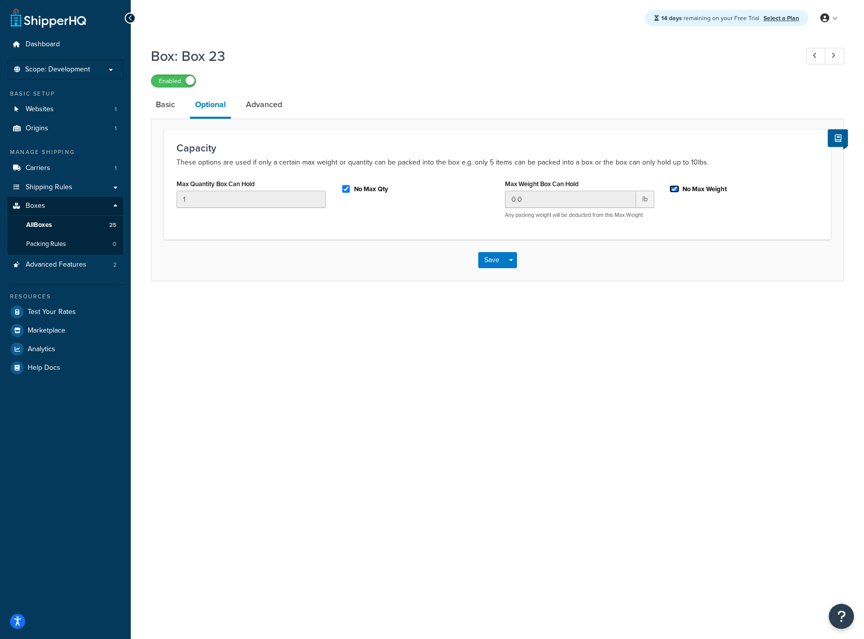
click at [674, 188] on input "No Max Weight" at bounding box center [674, 189] width 10 height 8
checkbox input "false"
drag, startPoint x: 481, startPoint y: 197, endPoint x: 446, endPoint y: 197, distance: 34.7
click at [446, 197] on div "Max Quantity Box Can Hold 1 No Max Qty Max Weight Box Can Hold 0.0 lb Any packi…" at bounding box center [497, 201] width 657 height 50
paste input "35"
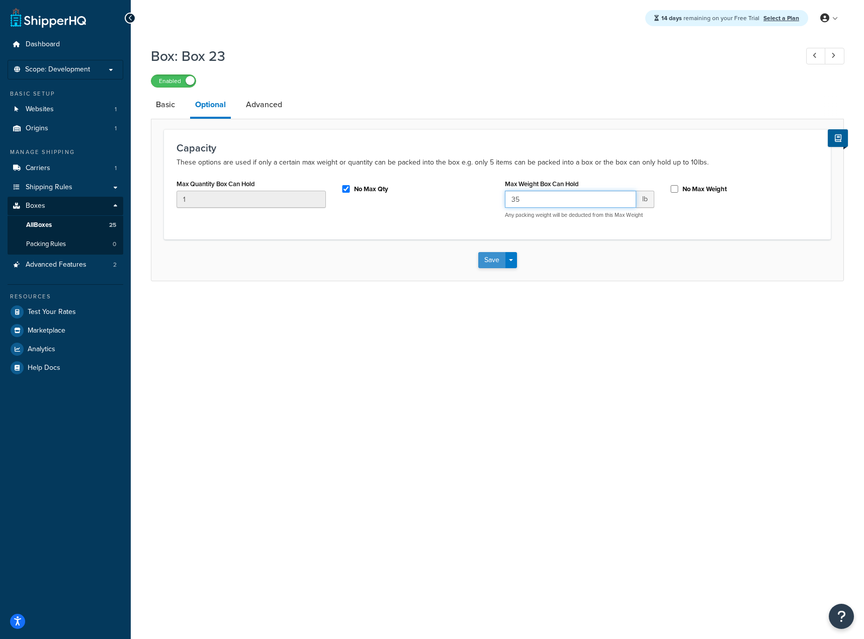
type input "35"
click at [495, 260] on button "Save" at bounding box center [491, 260] width 27 height 16
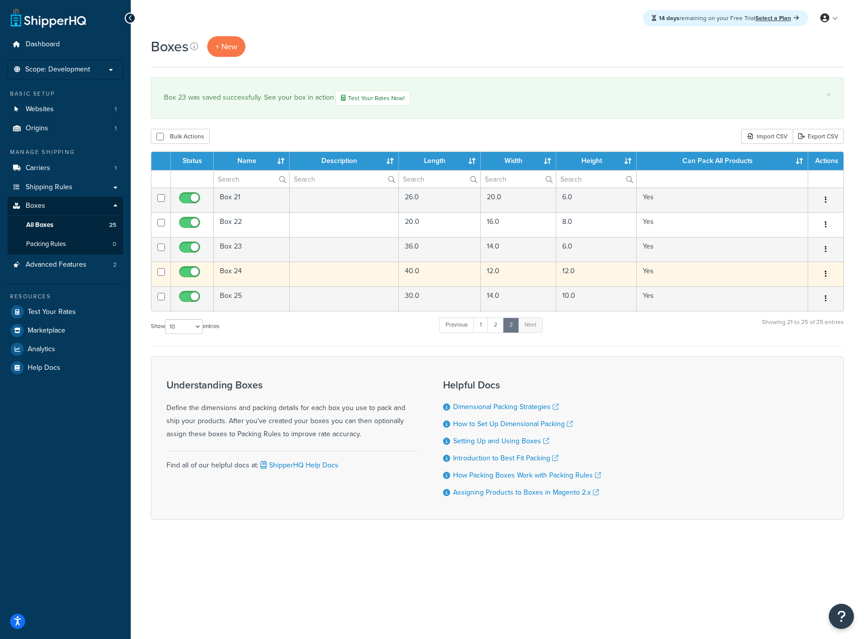
click at [820, 268] on button "button" at bounding box center [826, 274] width 14 height 16
click at [804, 288] on link "Edit" at bounding box center [792, 293] width 79 height 21
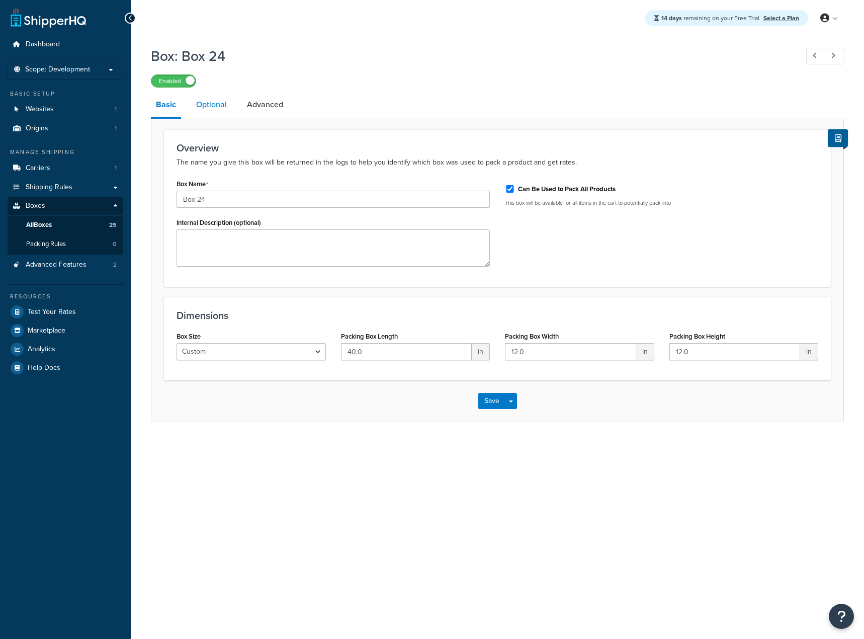
click at [212, 107] on link "Optional" at bounding box center [211, 105] width 41 height 24
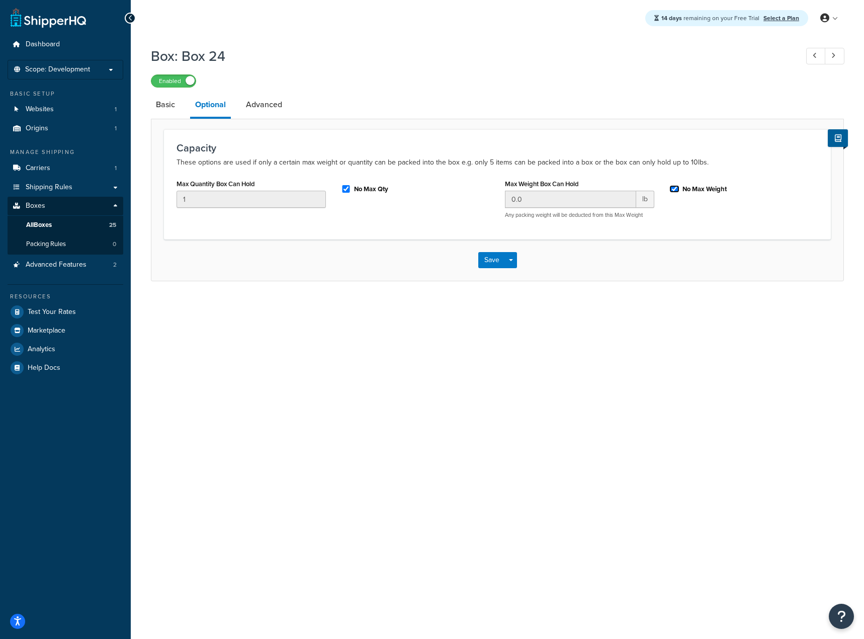
click at [674, 191] on input "No Max Weight" at bounding box center [674, 189] width 10 height 8
checkbox input "false"
drag, startPoint x: 570, startPoint y: 200, endPoint x: 444, endPoint y: 196, distance: 126.3
click at [445, 196] on div "Max Quantity Box Can Hold 1 No Max Qty Max Weight Box Can Hold 0.0 lb Any packi…" at bounding box center [497, 201] width 657 height 50
paste input "35"
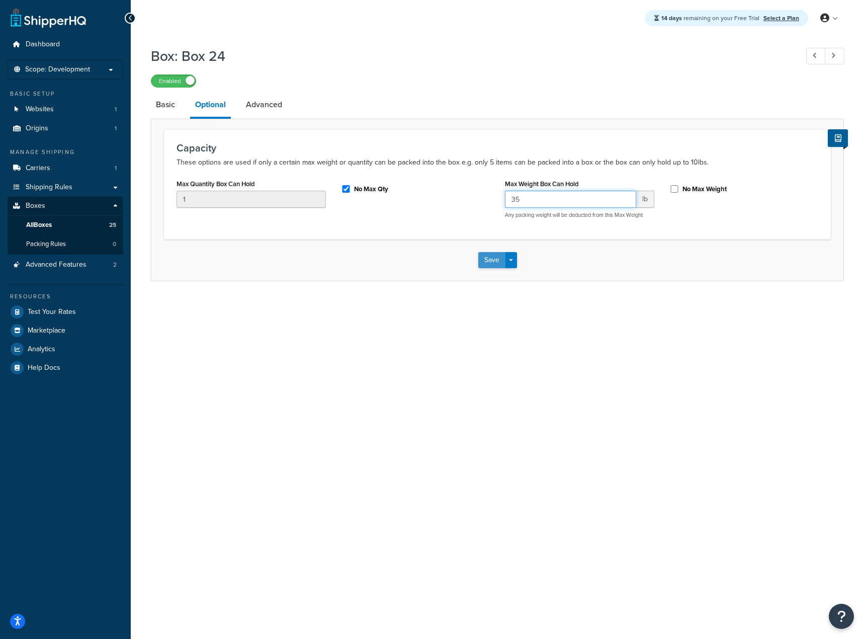
type input "35"
click at [497, 258] on button "Save" at bounding box center [491, 260] width 27 height 16
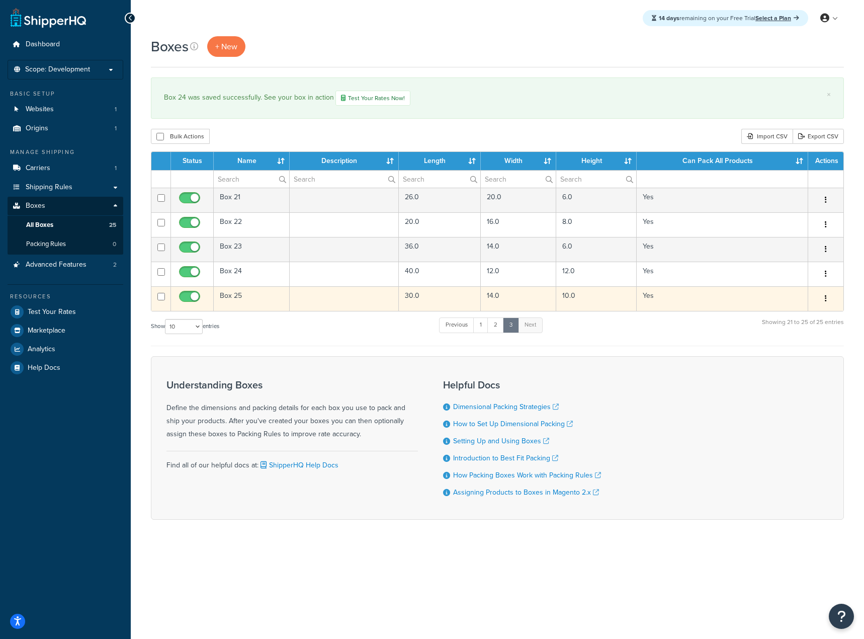
click at [824, 294] on button "button" at bounding box center [826, 299] width 14 height 16
click at [787, 314] on link "Edit" at bounding box center [792, 317] width 79 height 21
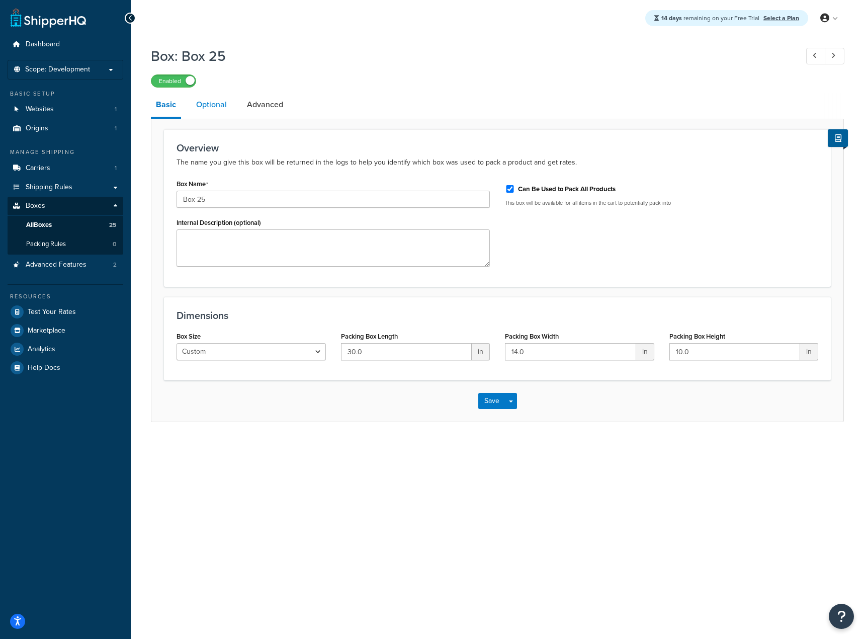
click at [205, 106] on link "Optional" at bounding box center [211, 105] width 41 height 24
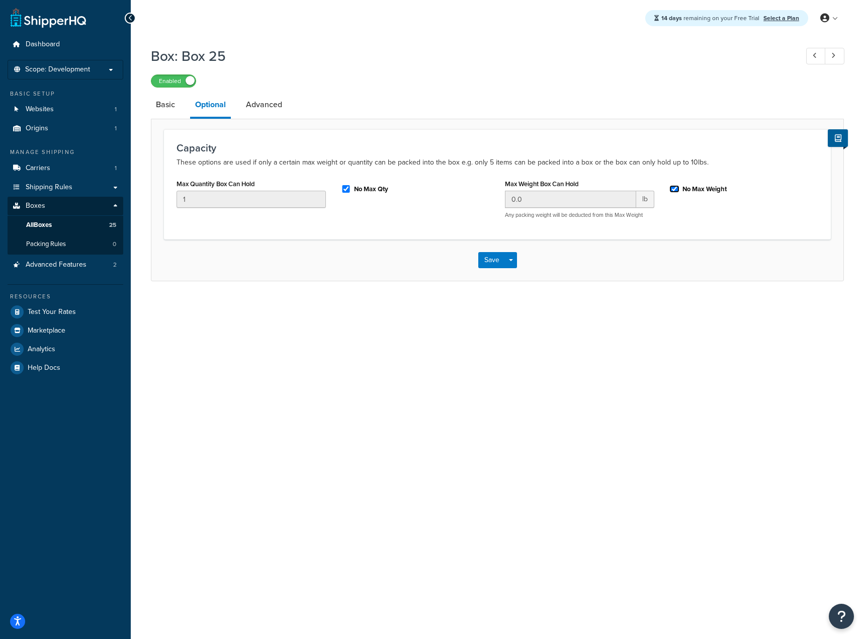
drag, startPoint x: 674, startPoint y: 191, endPoint x: 660, endPoint y: 194, distance: 13.9
click at [673, 191] on input "No Max Weight" at bounding box center [674, 189] width 10 height 8
checkbox input "false"
drag, startPoint x: 514, startPoint y: 184, endPoint x: 481, endPoint y: 188, distance: 34.0
click at [479, 188] on div "Max Quantity Box Can Hold 1 No Max Qty Max Weight Box Can Hold 0.0 lb Any packi…" at bounding box center [497, 201] width 657 height 50
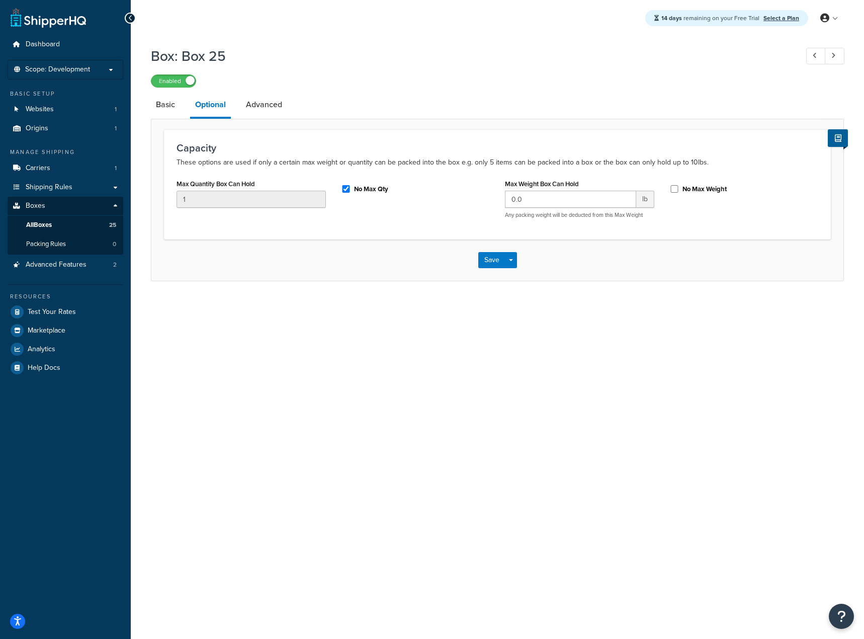
drag, startPoint x: 533, startPoint y: 191, endPoint x: 510, endPoint y: 197, distance: 24.4
click at [510, 197] on div "Max Weight Box Can Hold 0.0 lb Any packing weight will be deducted from this Ma…" at bounding box center [579, 197] width 149 height 42
drag, startPoint x: 524, startPoint y: 202, endPoint x: 473, endPoint y: 202, distance: 50.8
click at [479, 205] on div "Max Quantity Box Can Hold 1 No Max Qty Max Weight Box Can Hold 0.0 lb Any packi…" at bounding box center [497, 201] width 657 height 50
paste input "35"
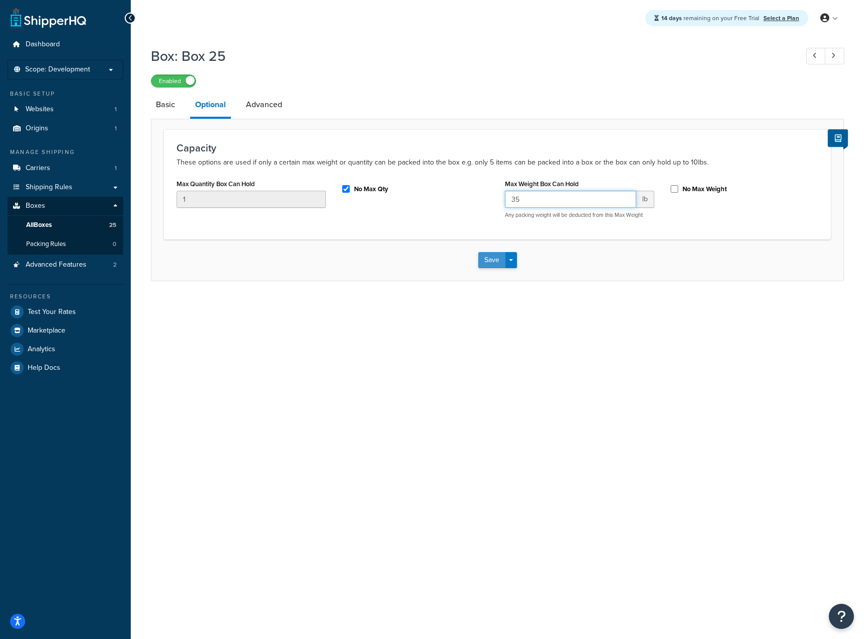
type input "35"
click at [494, 259] on button "Save" at bounding box center [491, 260] width 27 height 16
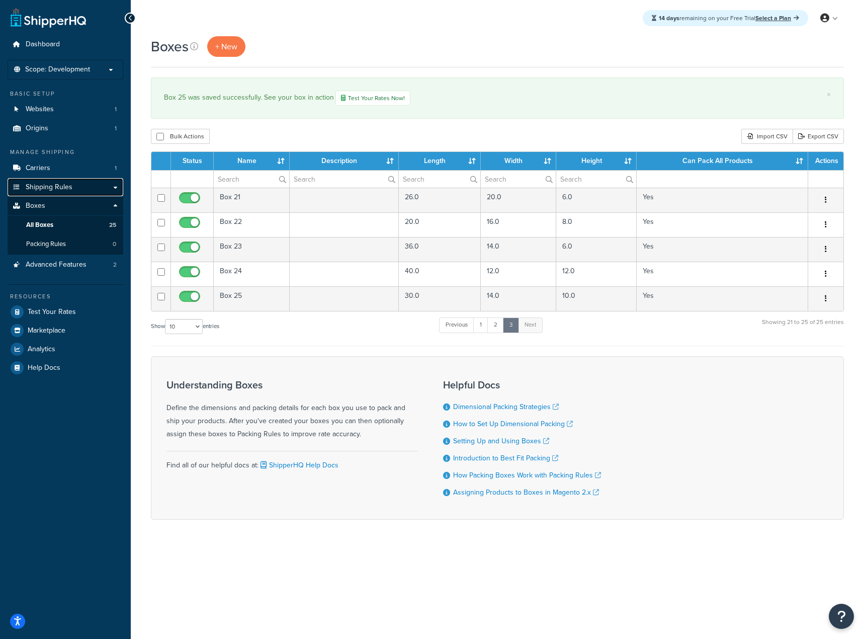
click at [58, 188] on span "Shipping Rules" at bounding box center [49, 187] width 47 height 9
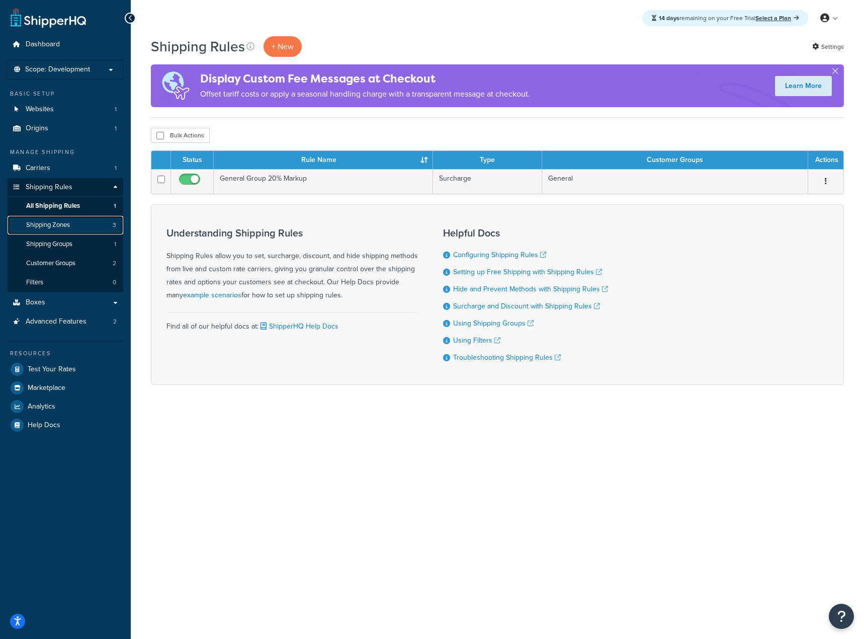
click at [62, 224] on span "Shipping Zones" at bounding box center [48, 225] width 44 height 9
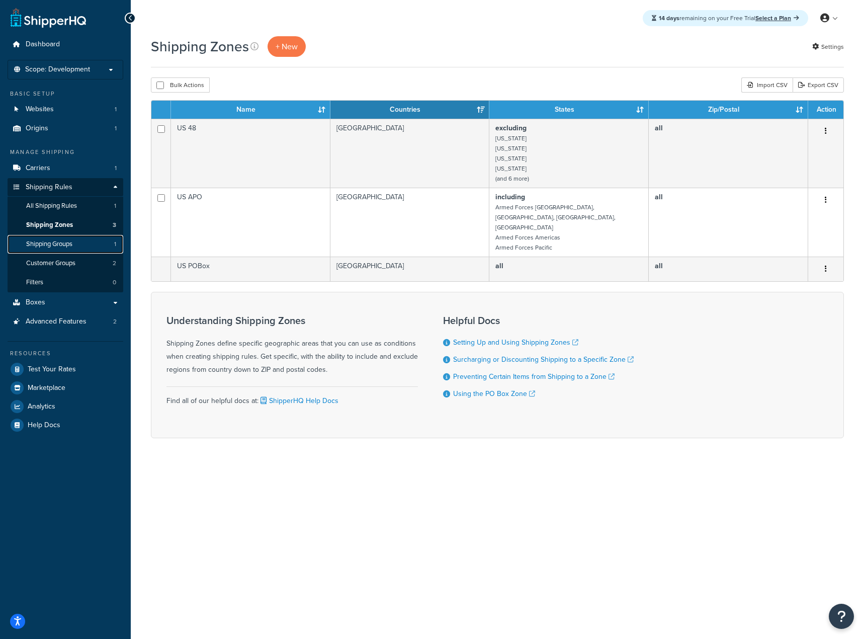
click at [64, 241] on span "Shipping Groups" at bounding box center [49, 244] width 46 height 9
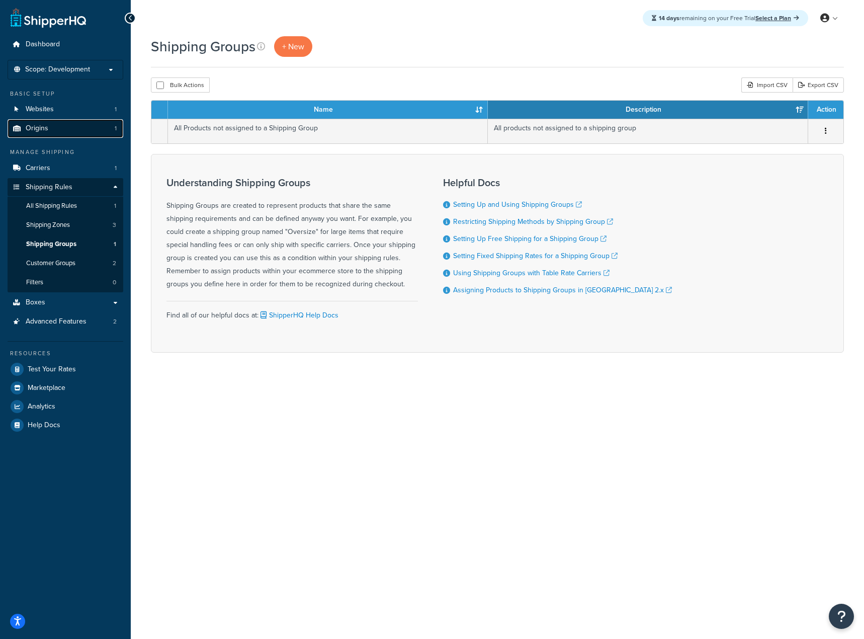
click at [47, 126] on span "Origins" at bounding box center [37, 128] width 23 height 9
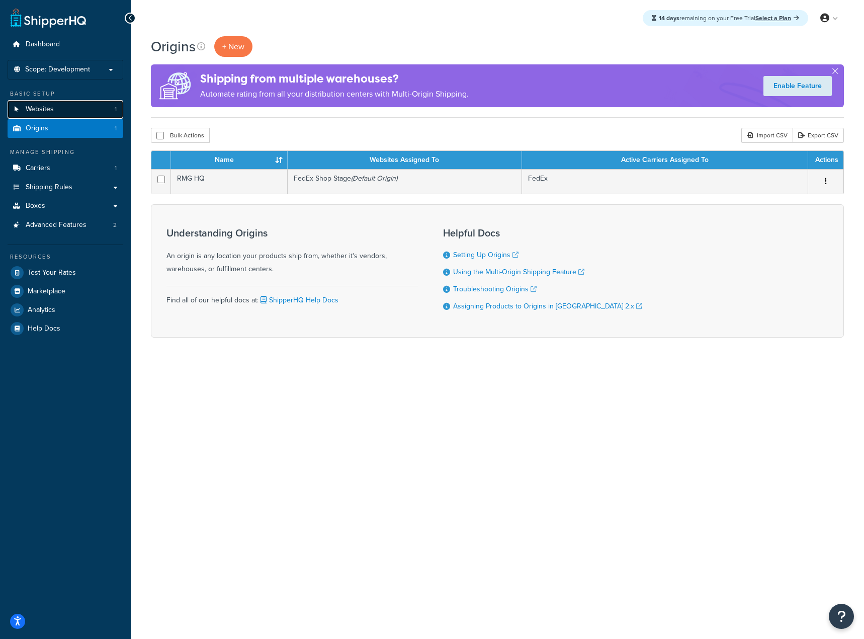
click at [50, 108] on span "Websites" at bounding box center [40, 109] width 28 height 9
